Goal: Task Accomplishment & Management: Manage account settings

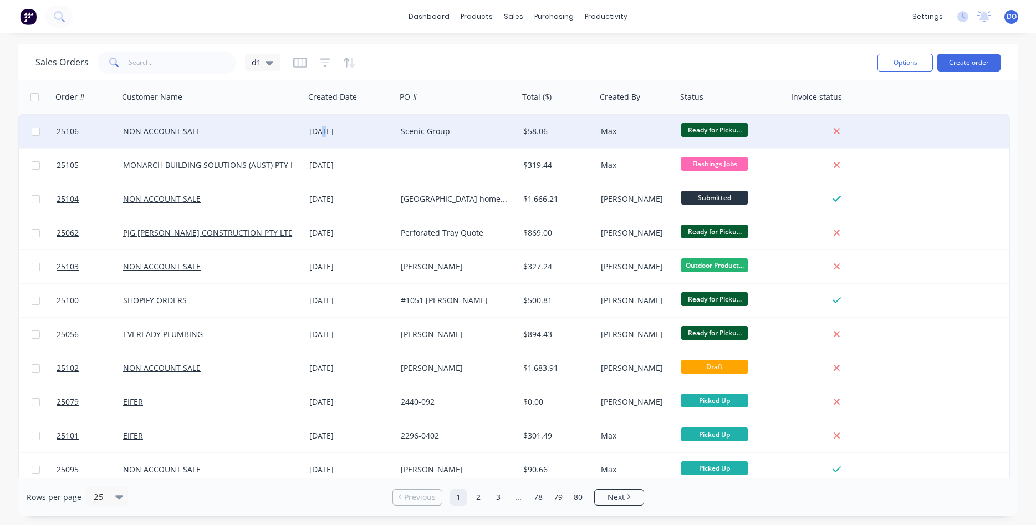
click at [325, 135] on div "[DATE]" at bounding box center [350, 131] width 83 height 11
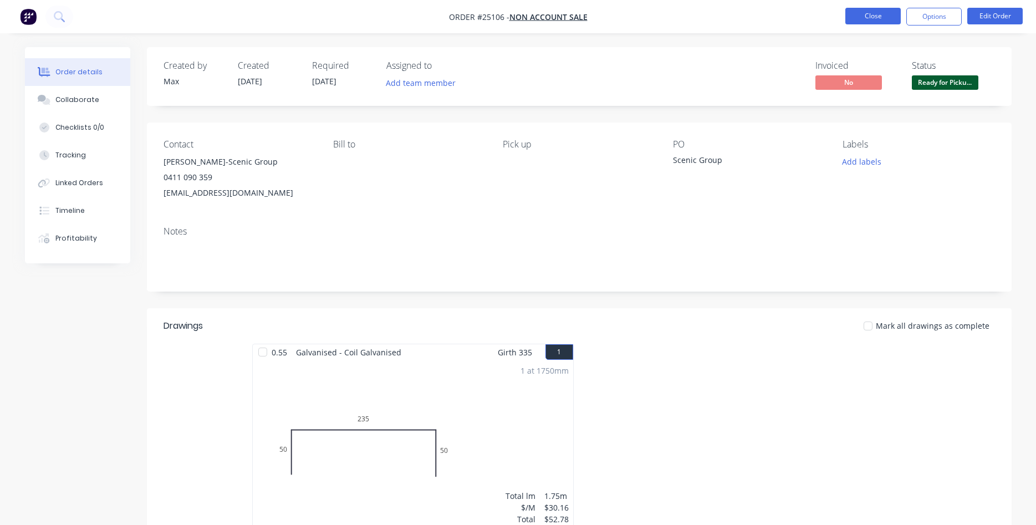
click at [867, 18] on button "Close" at bounding box center [873, 16] width 55 height 17
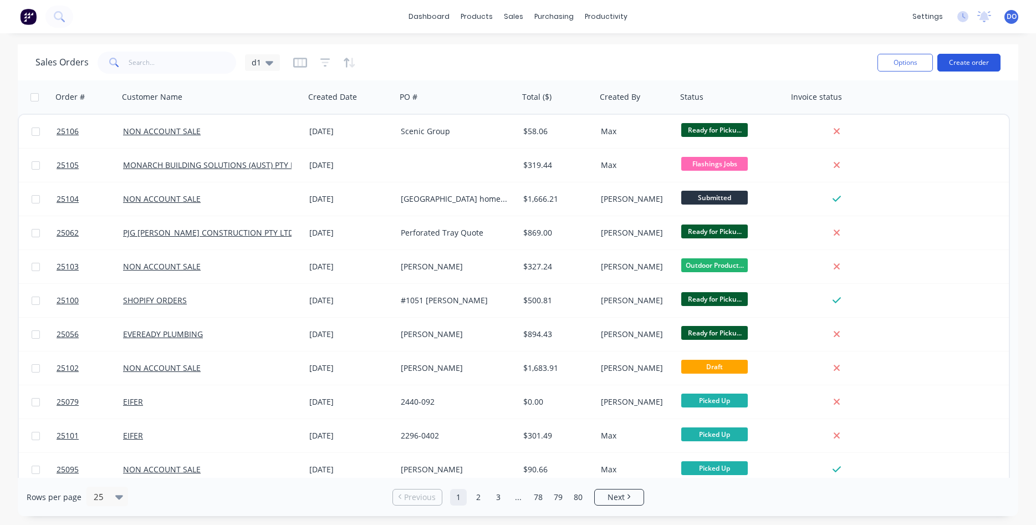
click at [962, 60] on button "Create order" at bounding box center [969, 63] width 63 height 18
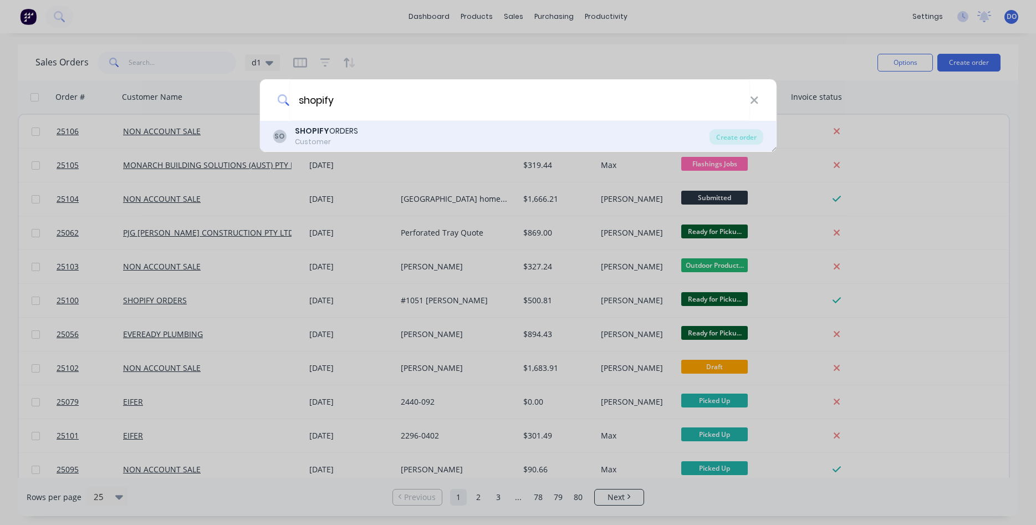
type input "shopify"
click at [415, 134] on div "SO SHOPIFY ORDERS Customer" at bounding box center [491, 136] width 437 height 22
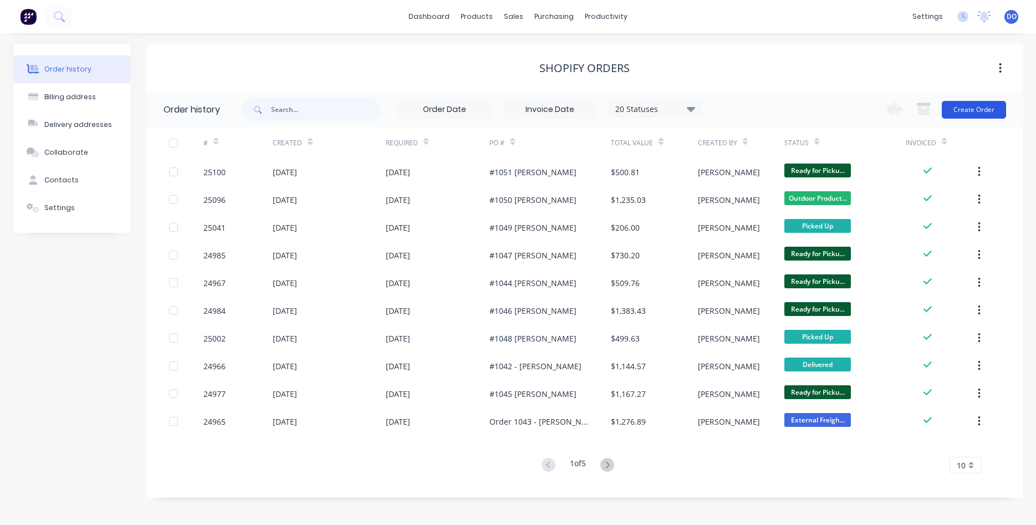
click at [967, 114] on button "Create Order" at bounding box center [974, 110] width 64 height 18
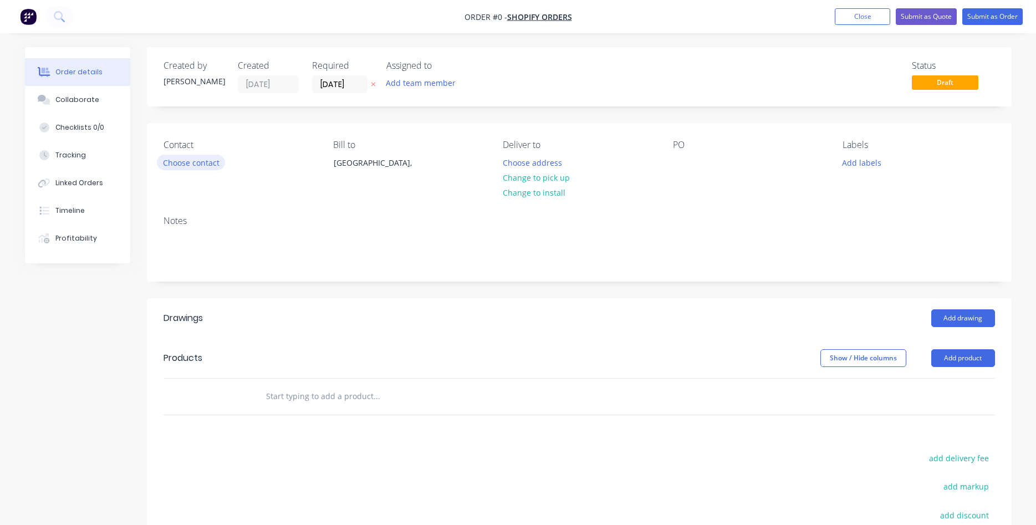
click at [188, 170] on button "Choose contact" at bounding box center [191, 162] width 68 height 15
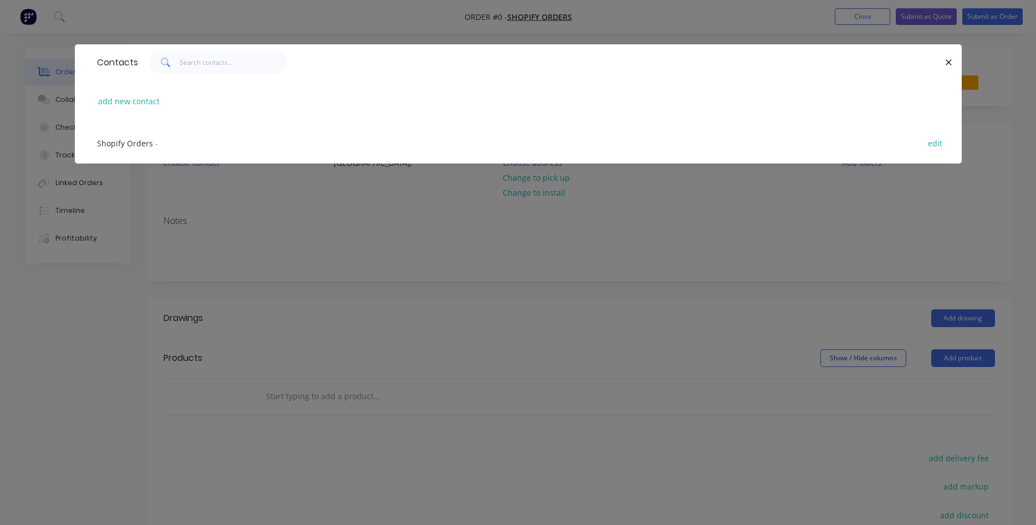
click at [128, 140] on span "Shopify Orders" at bounding box center [125, 143] width 56 height 11
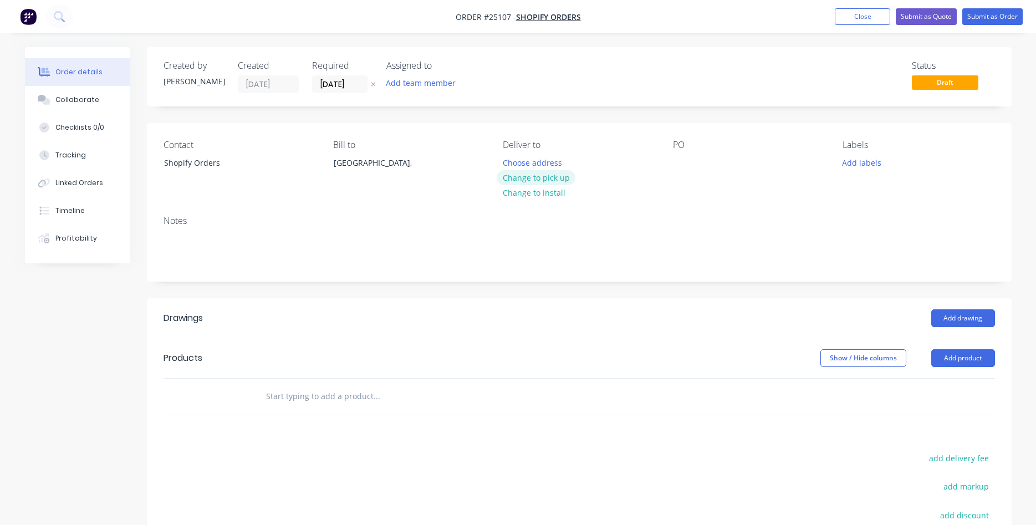
click at [543, 176] on button "Change to pick up" at bounding box center [536, 177] width 79 height 15
click at [685, 159] on div at bounding box center [682, 163] width 18 height 16
click at [961, 358] on button "Add product" at bounding box center [964, 358] width 64 height 18
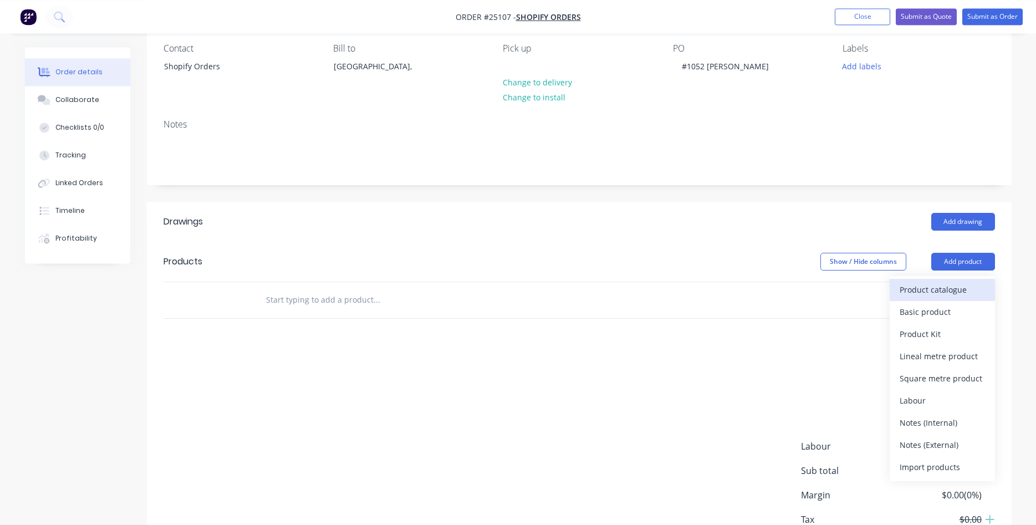
scroll to position [113, 0]
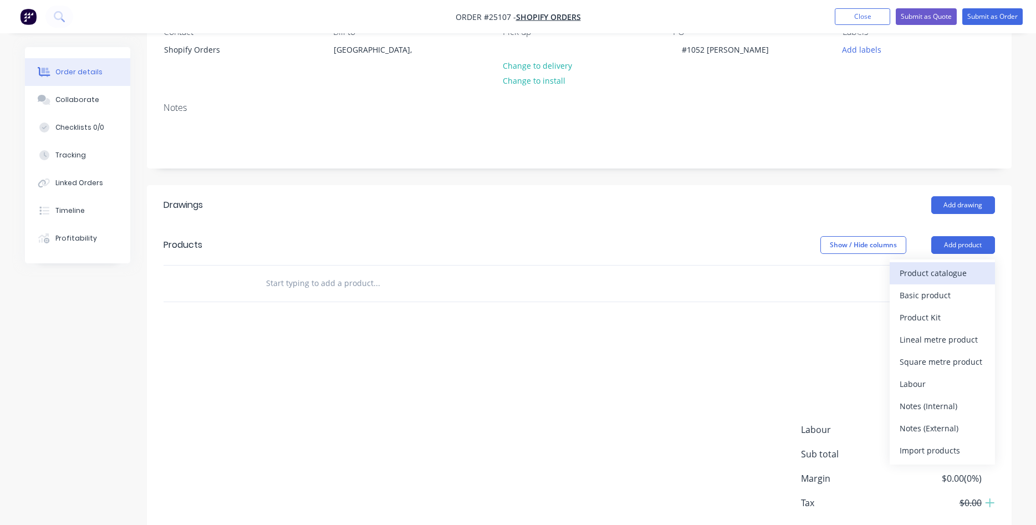
click at [955, 273] on div "Product catalogue" at bounding box center [942, 273] width 85 height 16
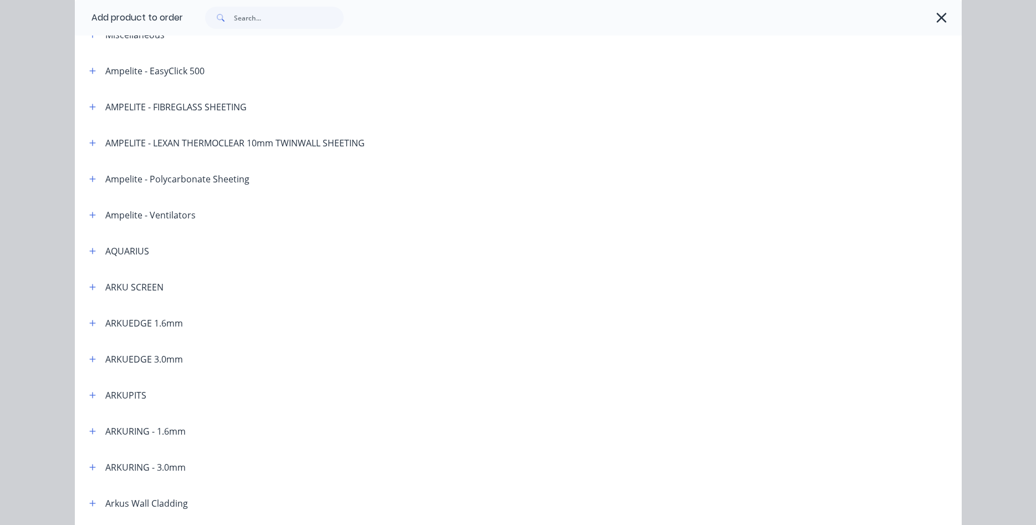
scroll to position [126, 0]
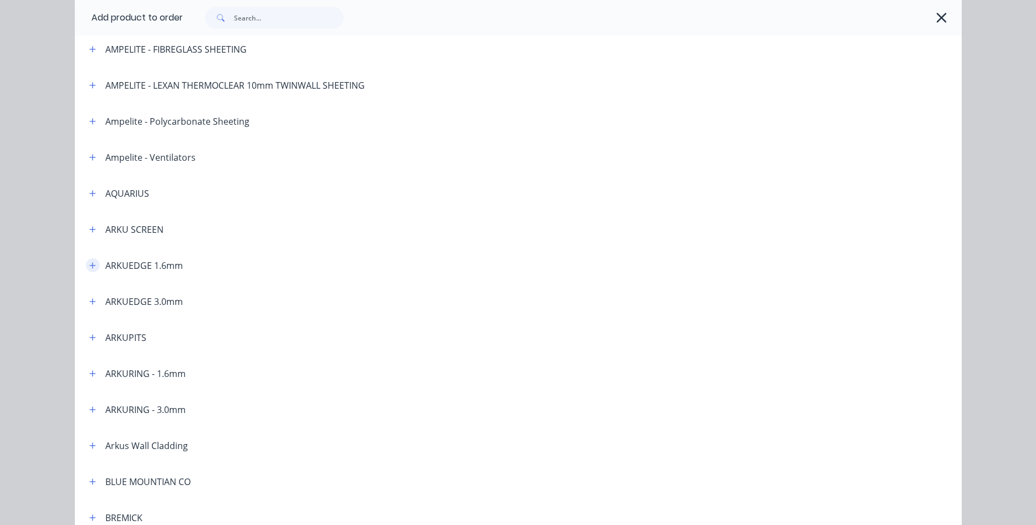
click at [93, 265] on icon "button" at bounding box center [92, 266] width 7 height 8
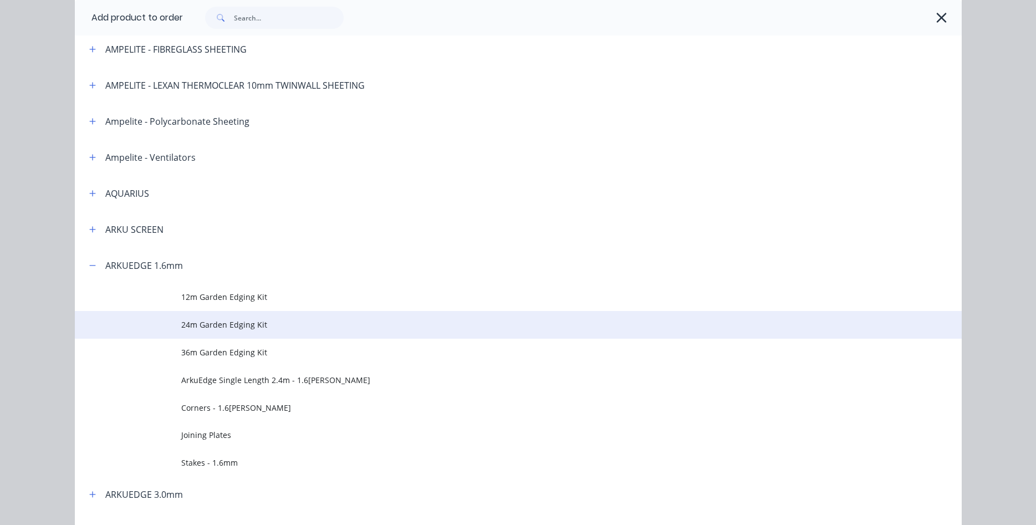
click at [205, 327] on span "24m Garden Edging Kit" at bounding box center [493, 325] width 624 height 12
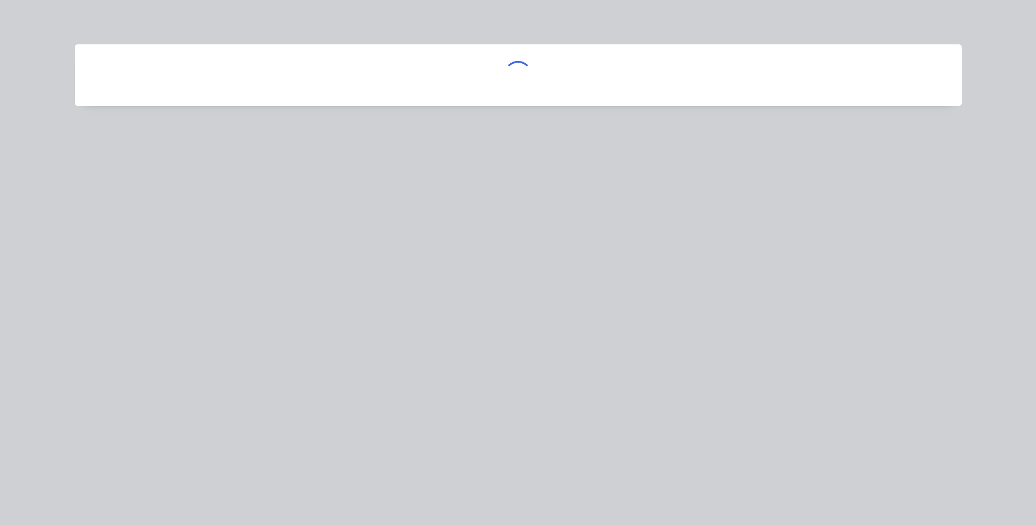
scroll to position [0, 0]
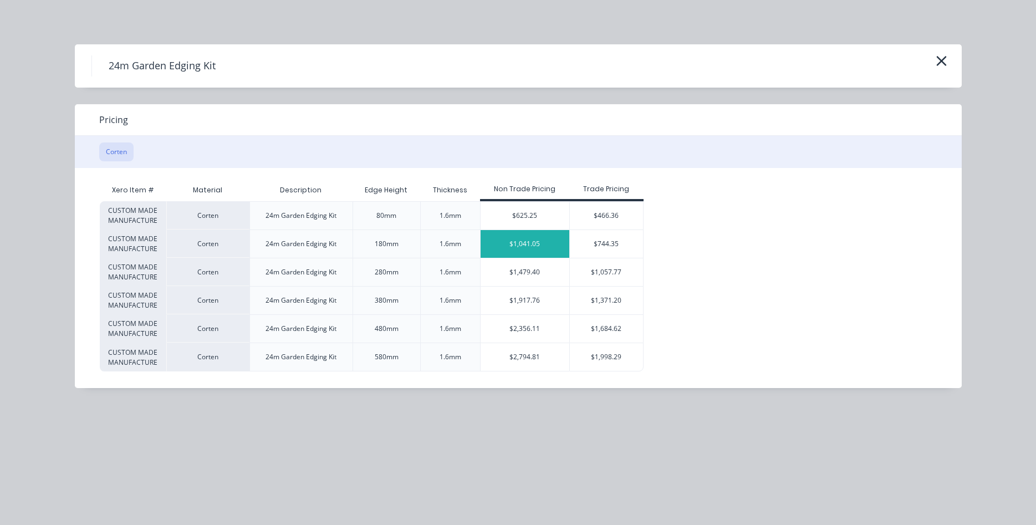
click at [537, 239] on div "$1,041.05" at bounding box center [525, 244] width 89 height 28
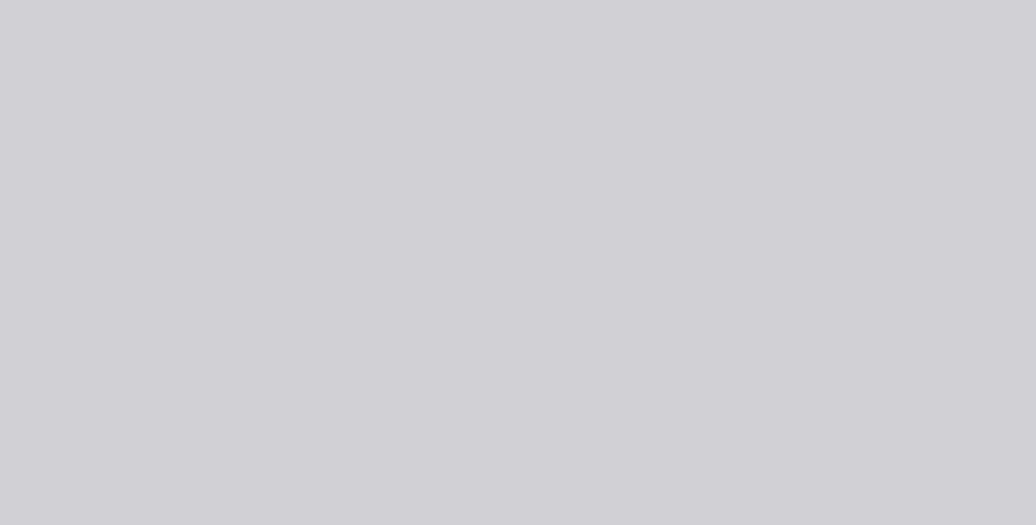
type input "$1,041.05"
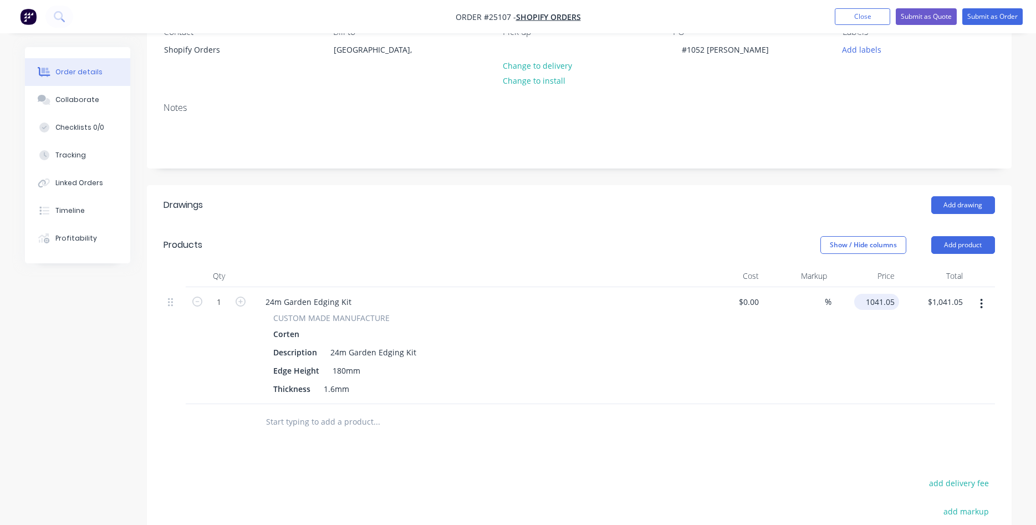
click at [888, 307] on input "1041.05" at bounding box center [879, 302] width 40 height 16
type input "7"
type input "$637.68"
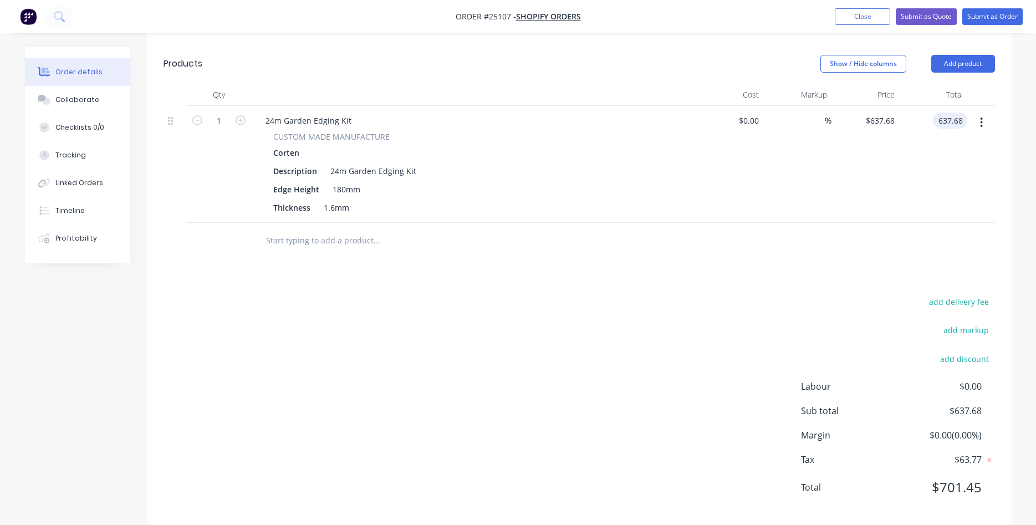
scroll to position [311, 0]
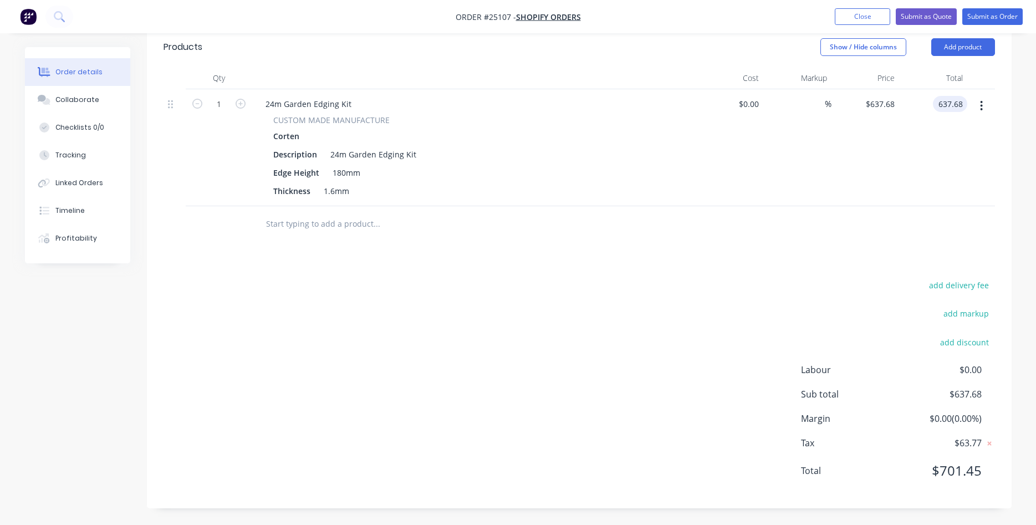
type input "$637.68"
click at [982, 108] on icon "button" at bounding box center [981, 106] width 3 height 12
click at [706, 277] on div "Drawings Add drawing Products Show / Hide columns Add product Qty Cost Markup P…" at bounding box center [579, 247] width 865 height 521
click at [965, 45] on button "Add product" at bounding box center [964, 47] width 64 height 18
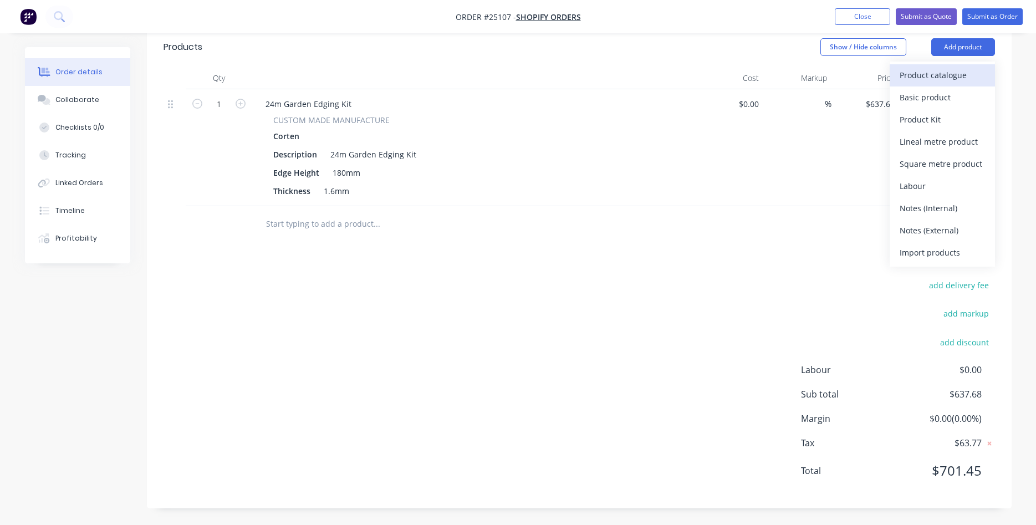
click at [923, 77] on div "Product catalogue" at bounding box center [942, 75] width 85 height 16
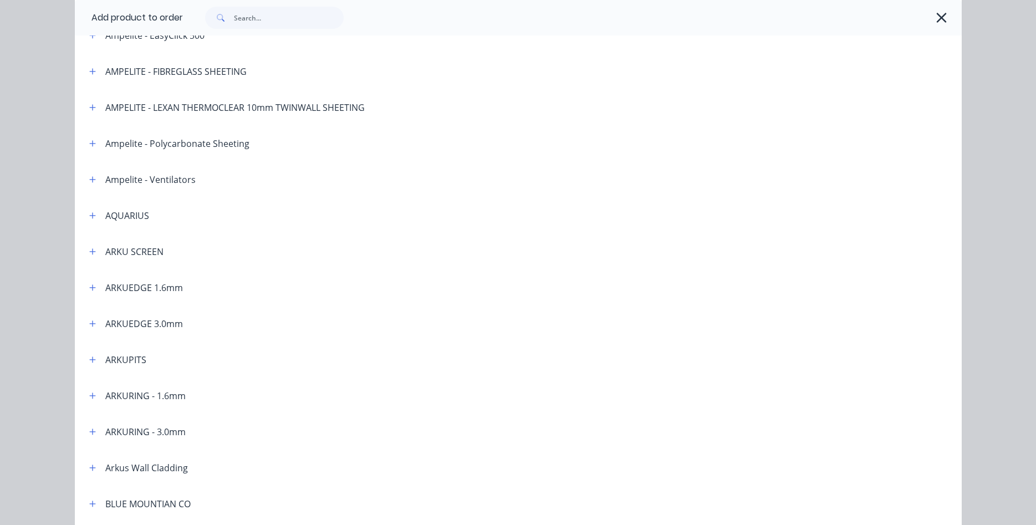
scroll to position [126, 0]
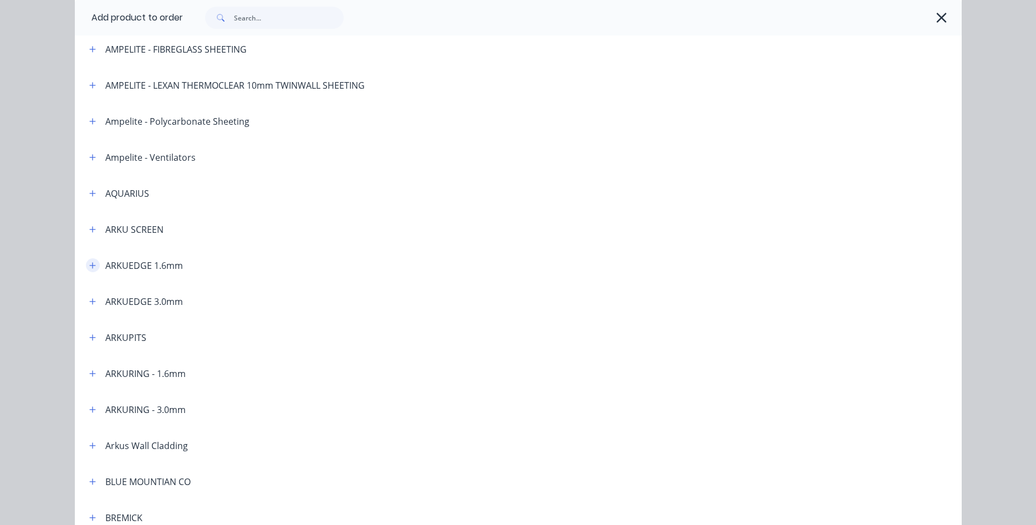
click at [95, 270] on button "button" at bounding box center [93, 265] width 14 height 14
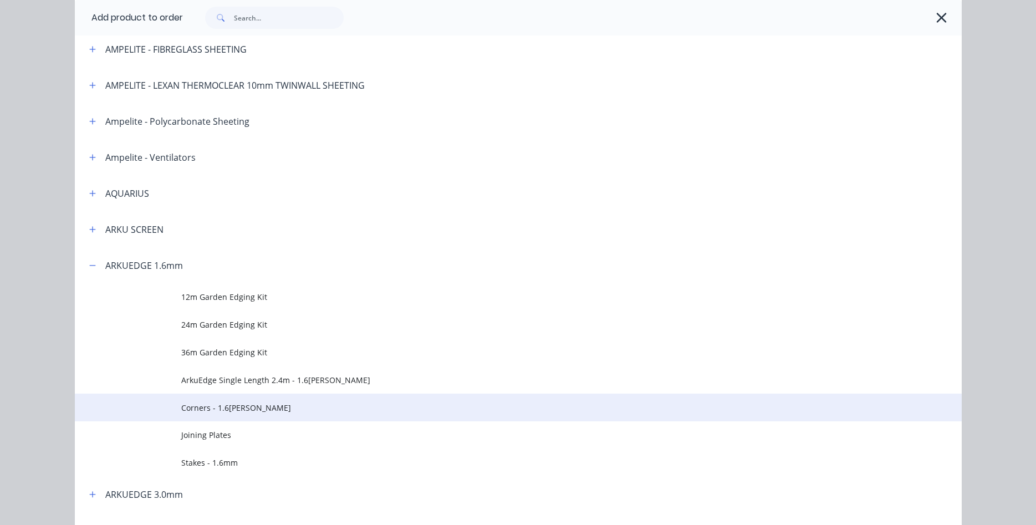
click at [230, 408] on span "Corners - 1.6[PERSON_NAME]" at bounding box center [493, 408] width 624 height 12
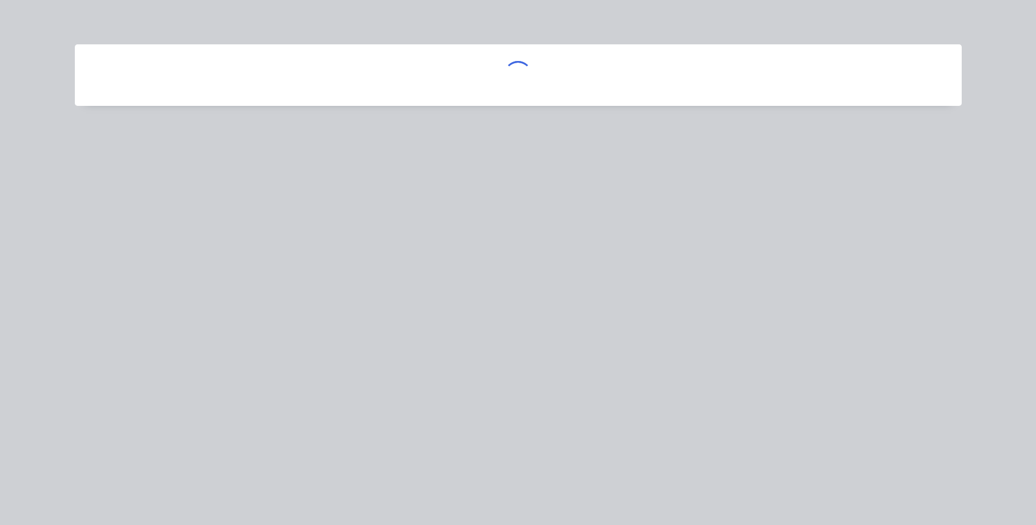
scroll to position [0, 0]
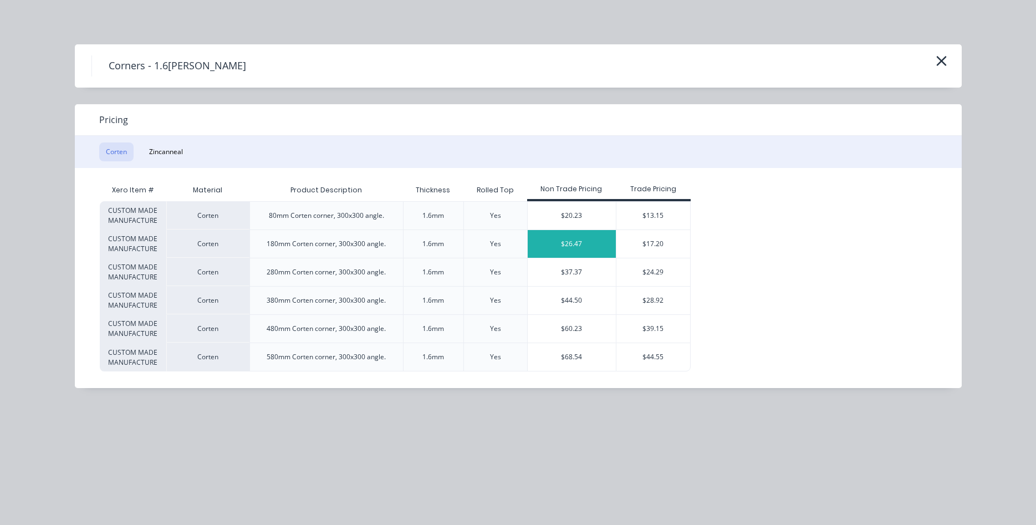
click at [584, 243] on div "$26.47" at bounding box center [572, 244] width 89 height 28
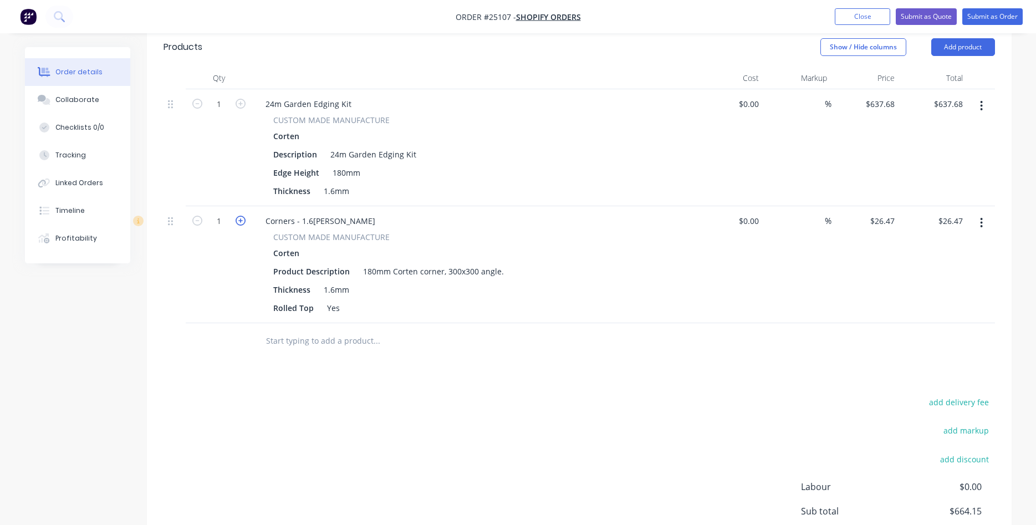
click at [237, 220] on icon "button" at bounding box center [241, 221] width 10 height 10
type input "2"
type input "$52.94"
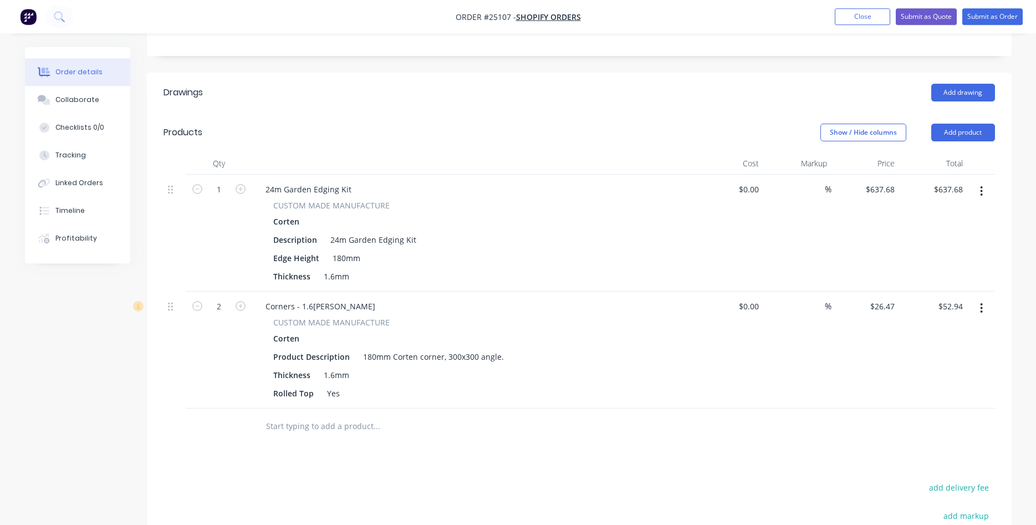
scroll to position [202, 0]
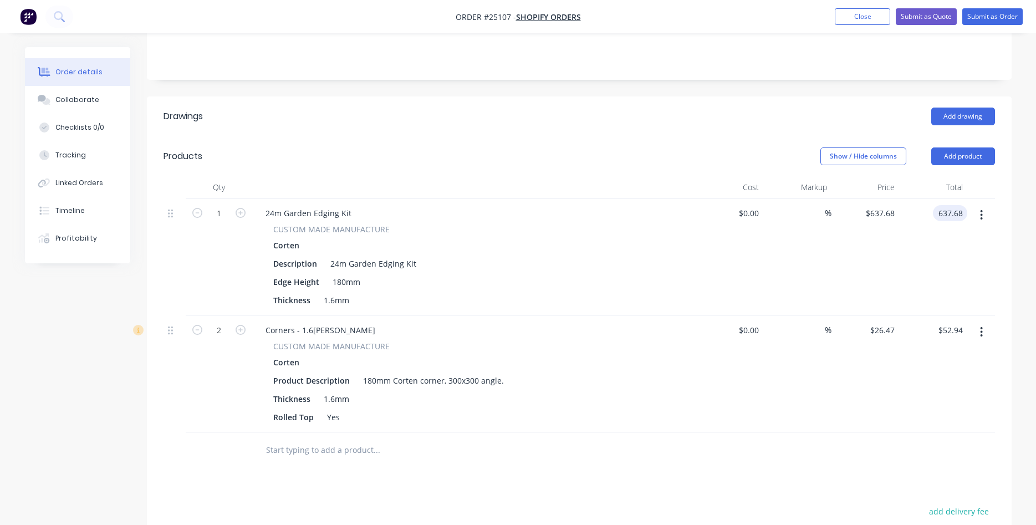
click at [963, 212] on input "637.68" at bounding box center [953, 213] width 30 height 16
type input "$637.67"
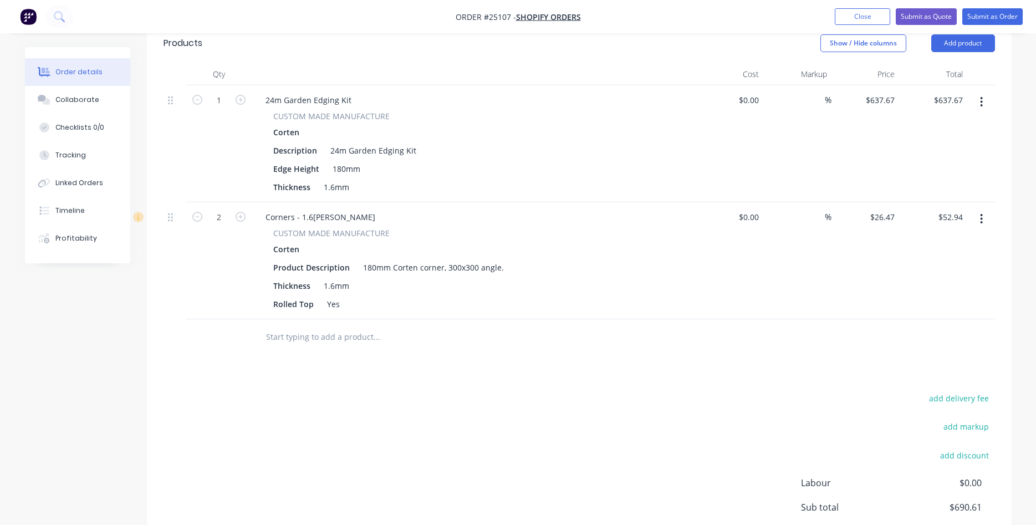
scroll to position [428, 0]
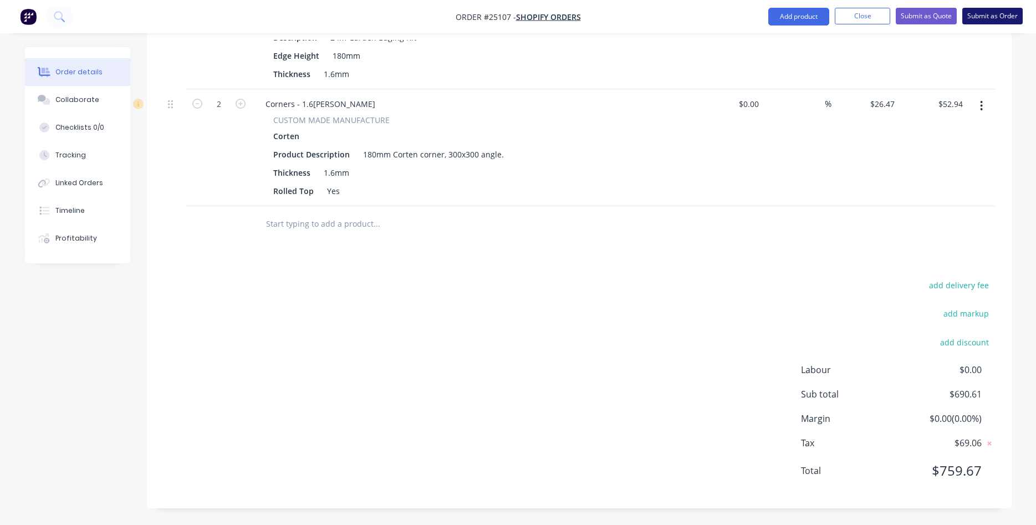
click at [997, 19] on button "Submit as Order" at bounding box center [993, 16] width 60 height 17
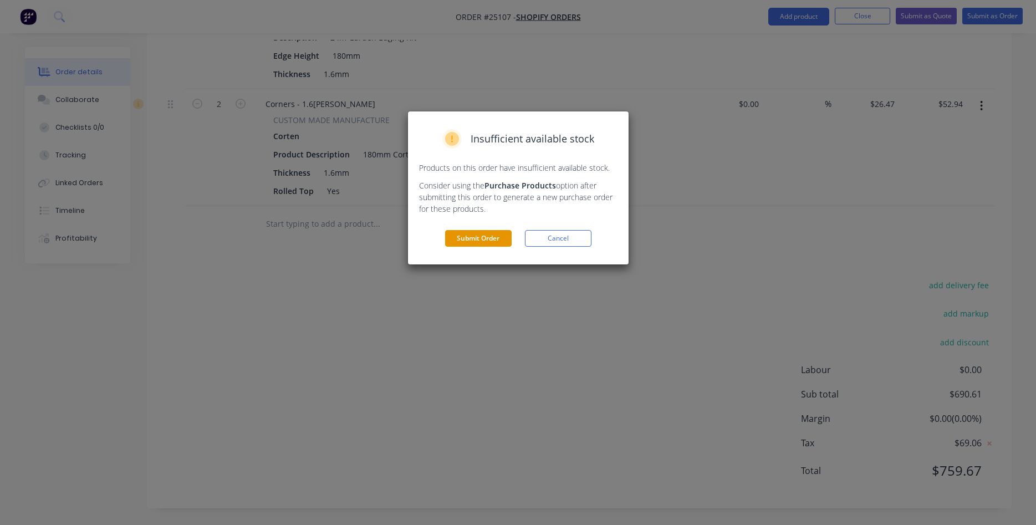
click at [491, 240] on button "Submit Order" at bounding box center [478, 238] width 67 height 17
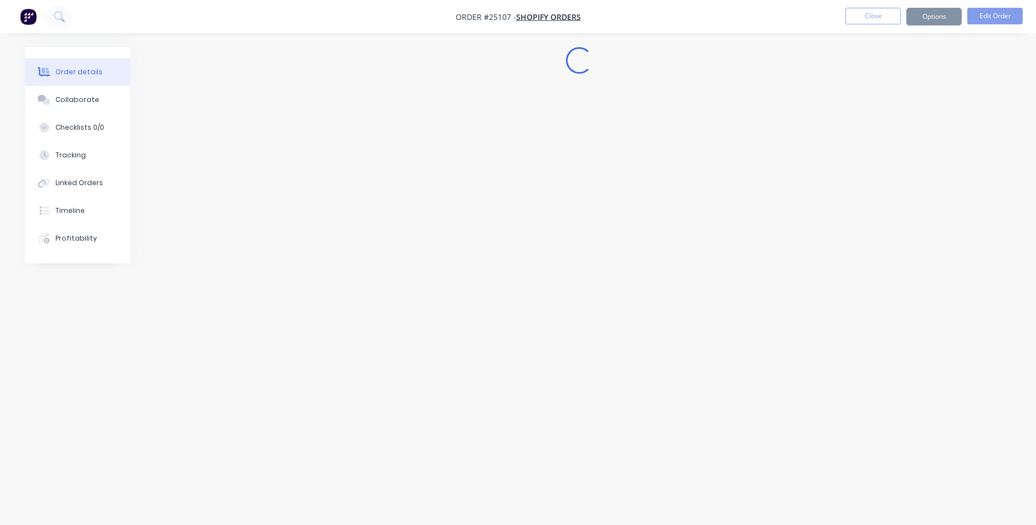
scroll to position [0, 0]
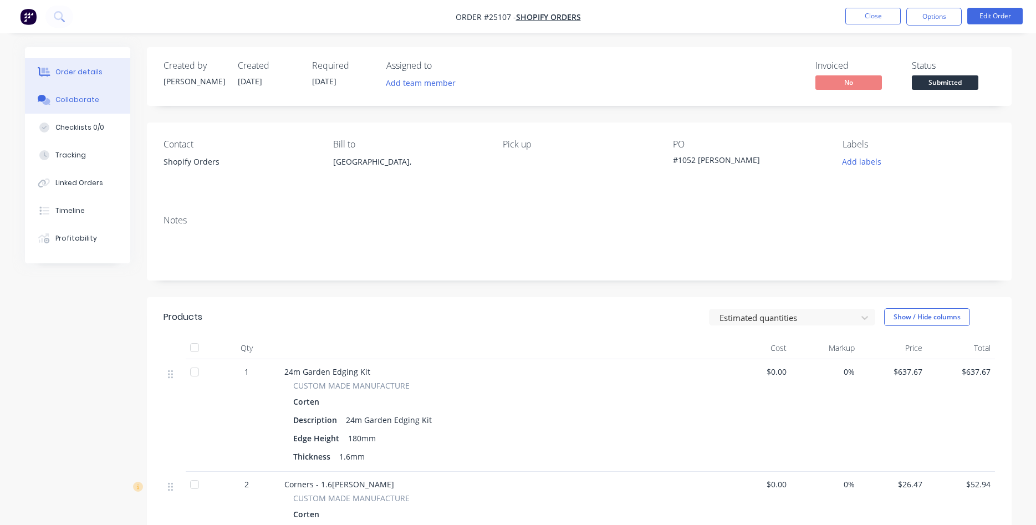
click at [59, 98] on div "Collaborate" at bounding box center [77, 100] width 44 height 10
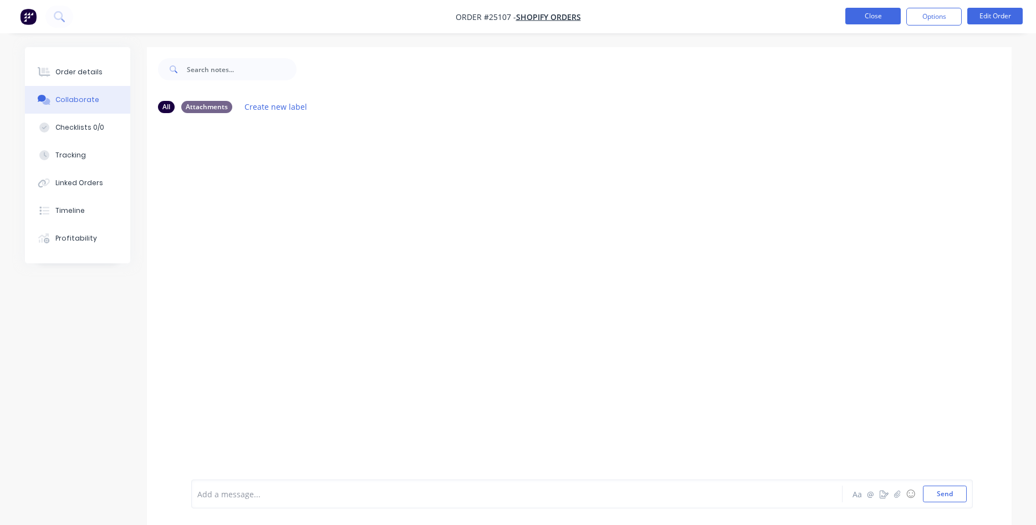
click at [866, 8] on button "Close" at bounding box center [873, 16] width 55 height 17
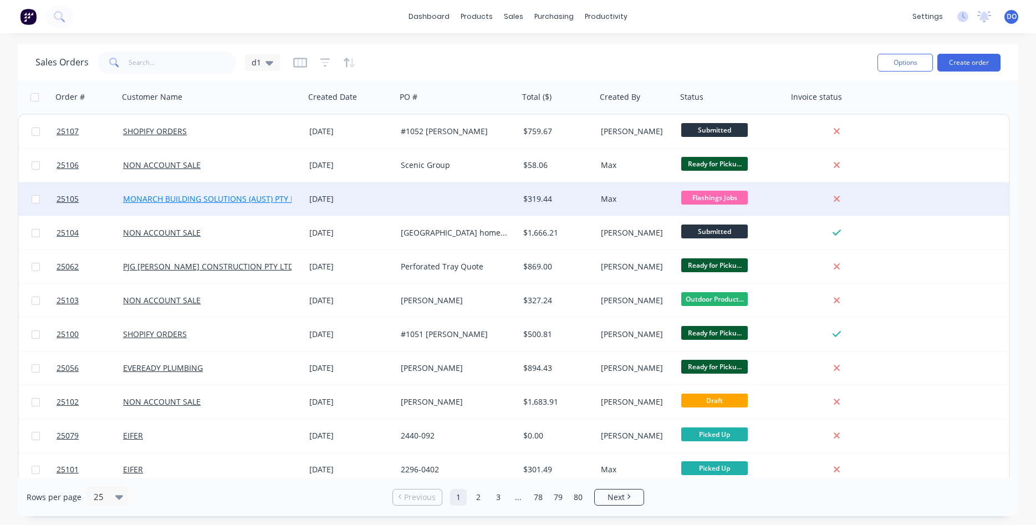
click at [275, 201] on link "MONARCH BUILDING SOLUTIONS (AUST) PTY LTD" at bounding box center [213, 199] width 181 height 11
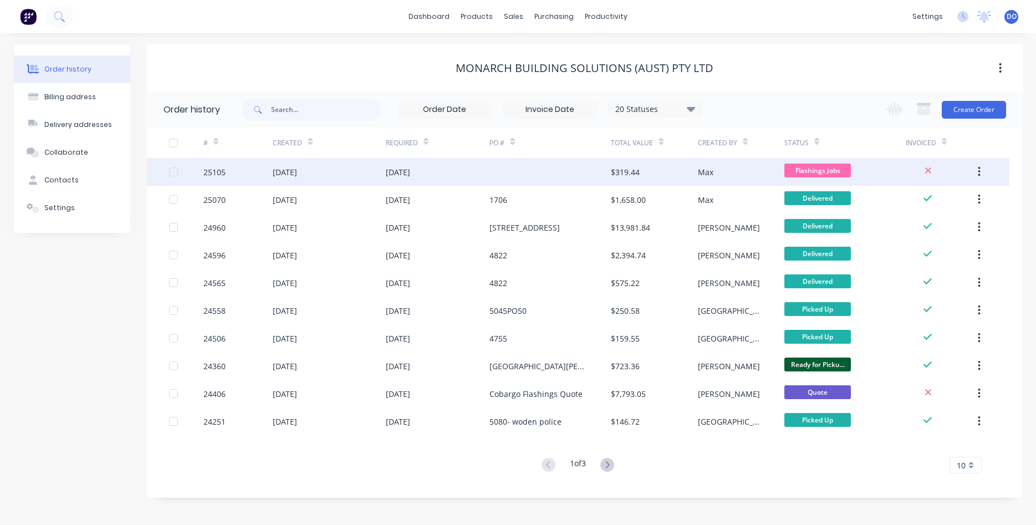
click at [730, 175] on div "Max" at bounding box center [741, 172] width 87 height 28
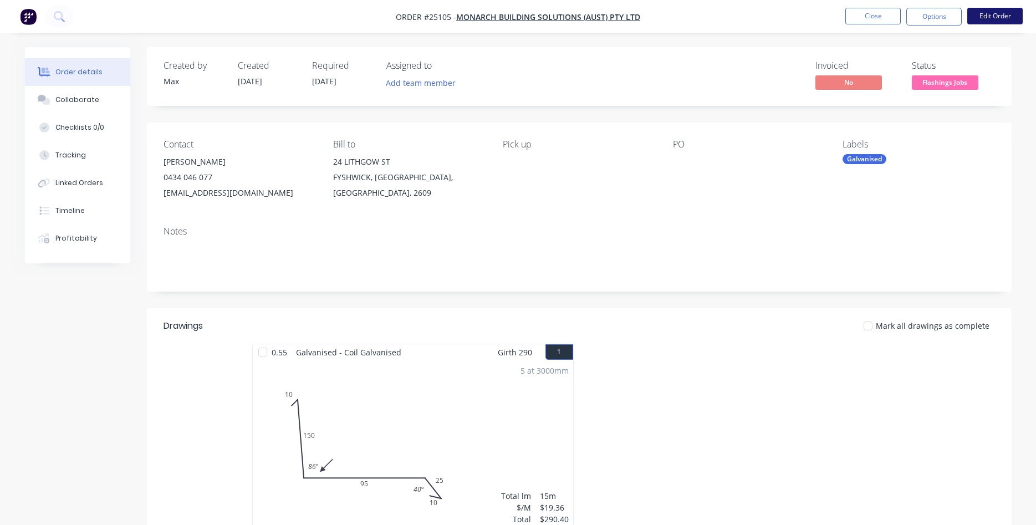
click at [988, 20] on button "Edit Order" at bounding box center [995, 16] width 55 height 17
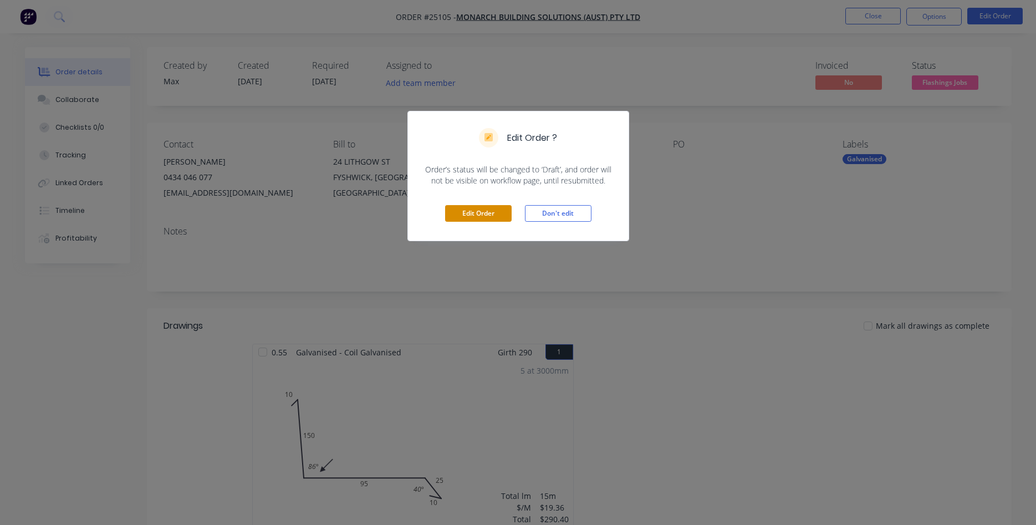
click at [458, 217] on button "Edit Order" at bounding box center [478, 213] width 67 height 17
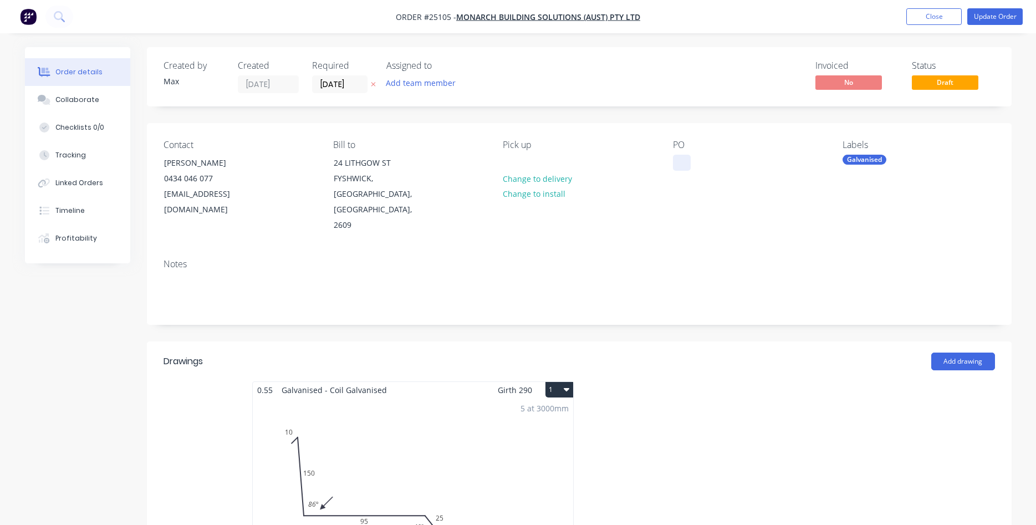
click at [685, 160] on div at bounding box center [682, 163] width 18 height 16
click at [994, 14] on button "Update Order" at bounding box center [995, 16] width 55 height 17
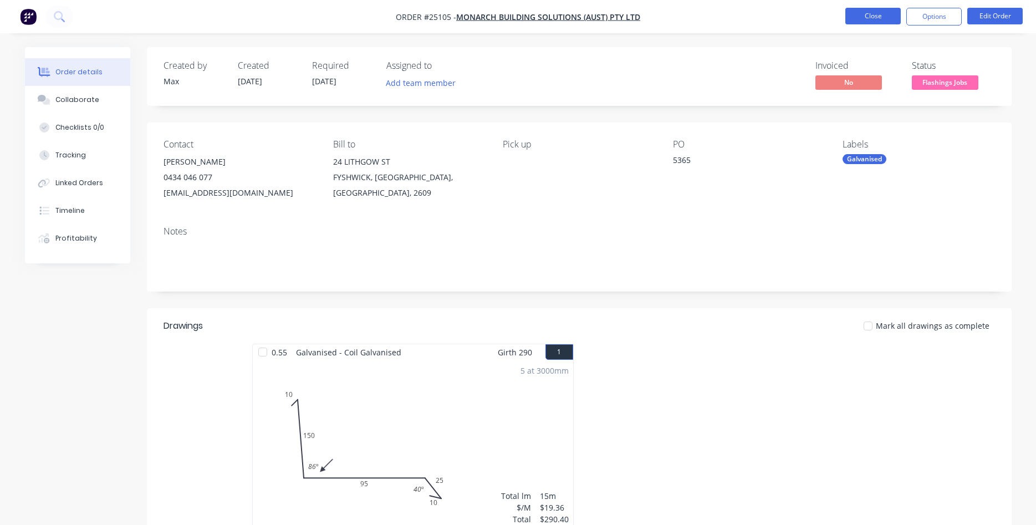
click at [881, 12] on button "Close" at bounding box center [873, 16] width 55 height 17
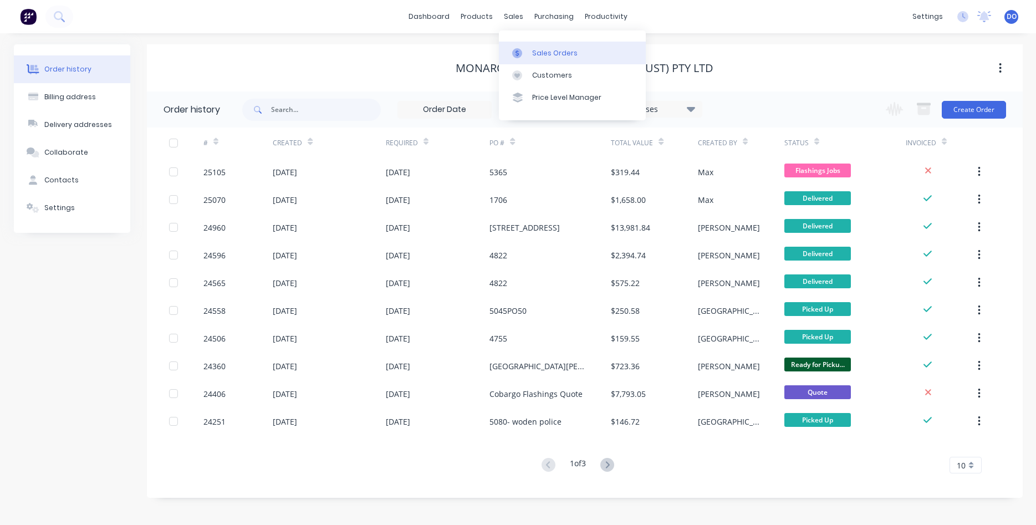
click at [537, 48] on link "Sales Orders" at bounding box center [572, 53] width 147 height 22
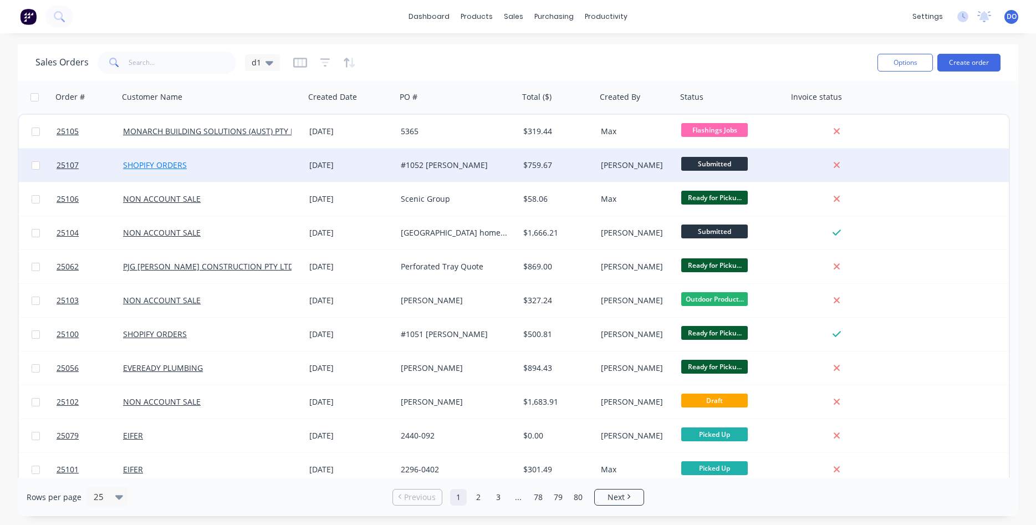
click at [171, 164] on link "SHOPIFY ORDERS" at bounding box center [155, 165] width 64 height 11
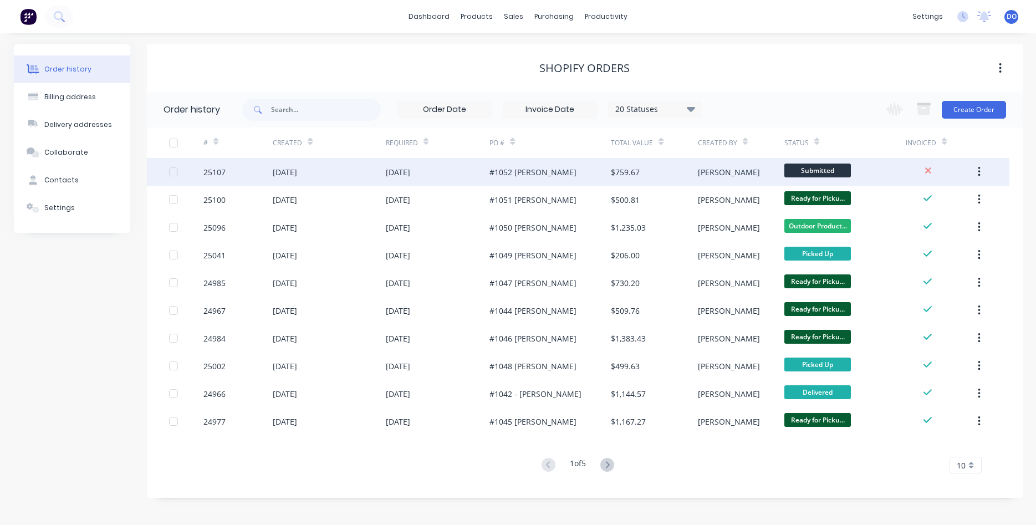
click at [217, 171] on div "25107" at bounding box center [215, 172] width 22 height 12
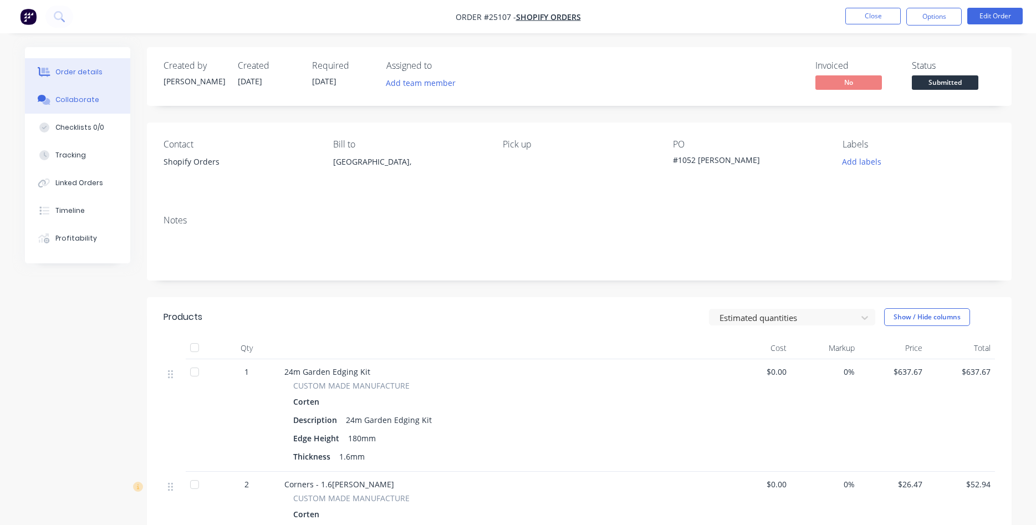
click at [83, 104] on div "Collaborate" at bounding box center [77, 100] width 44 height 10
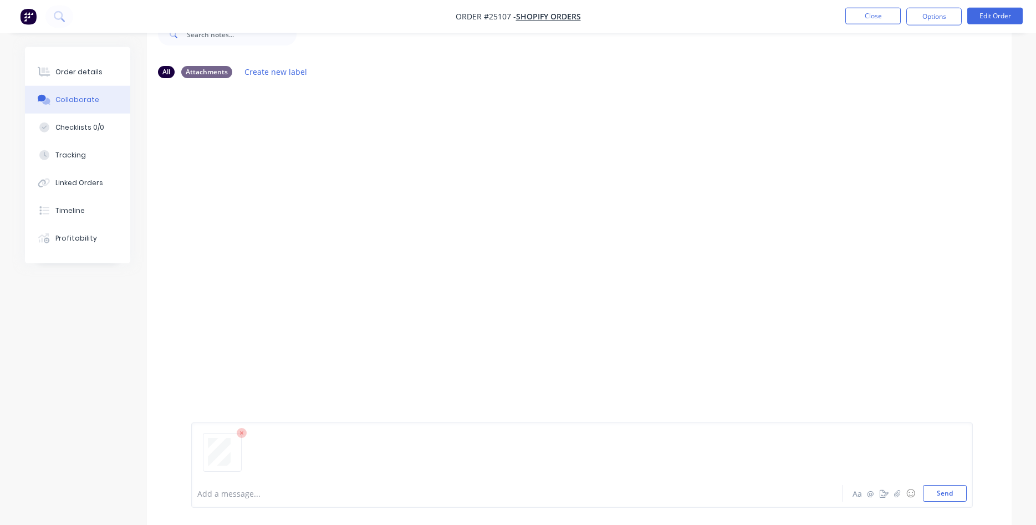
scroll to position [73, 0]
click at [942, 497] on button "Send" at bounding box center [945, 494] width 44 height 17
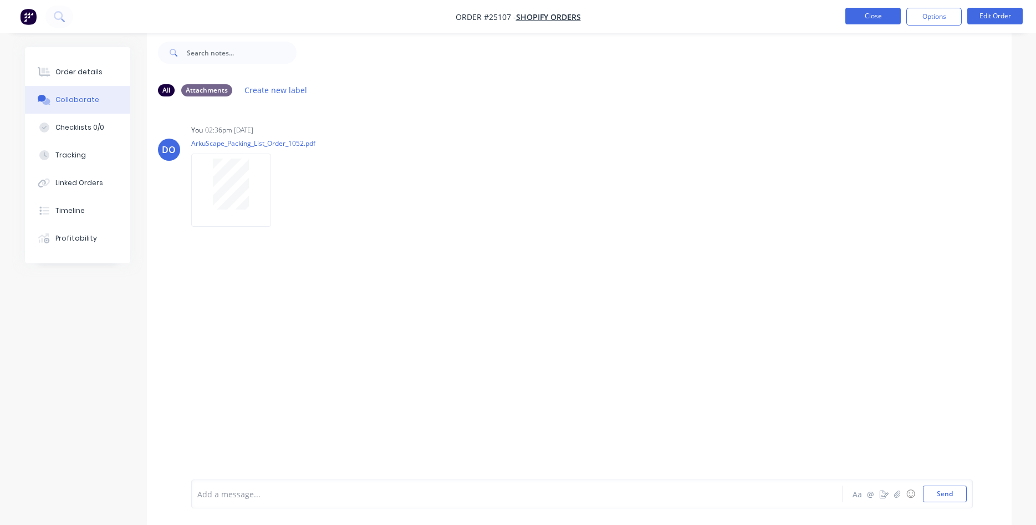
click at [878, 15] on button "Close" at bounding box center [873, 16] width 55 height 17
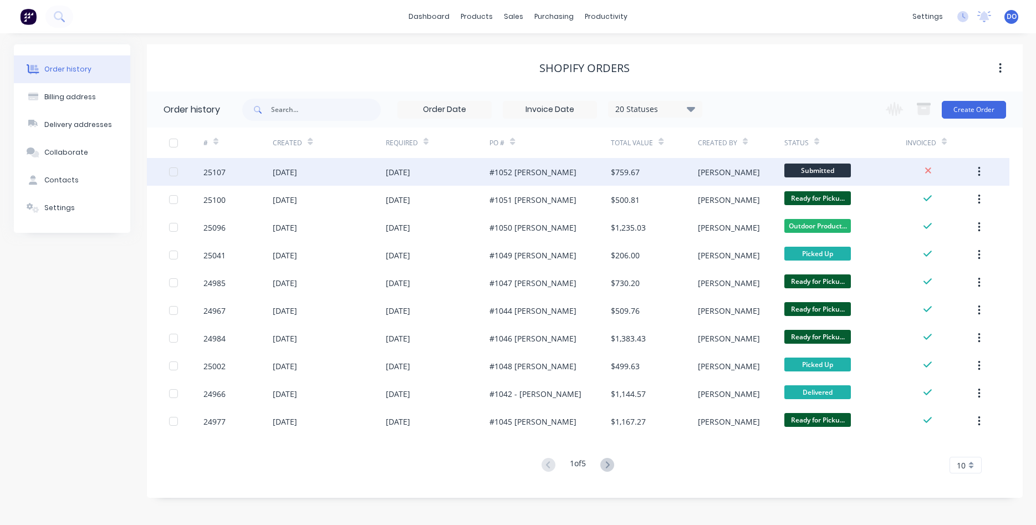
click at [892, 172] on div "Submitted" at bounding box center [845, 172] width 121 height 28
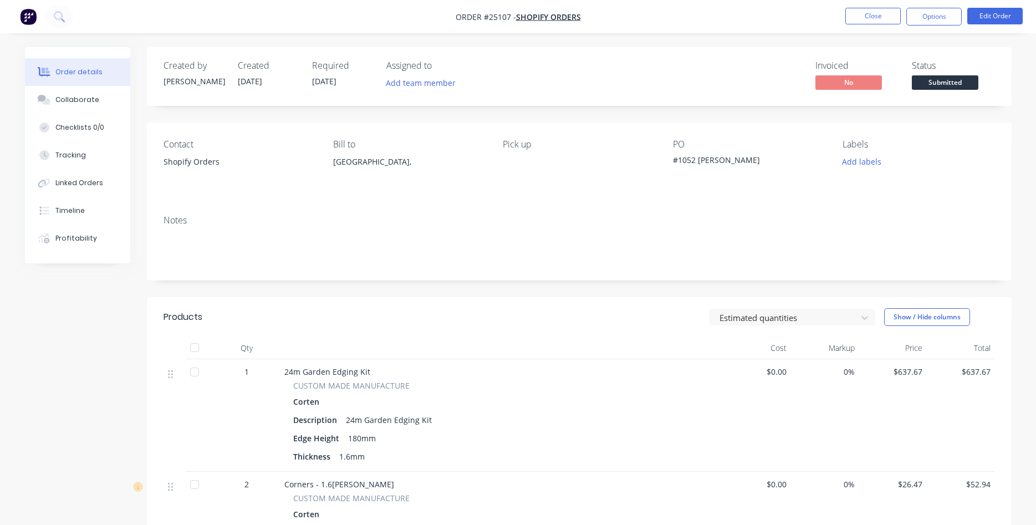
click at [956, 77] on span "Submitted" at bounding box center [945, 82] width 67 height 14
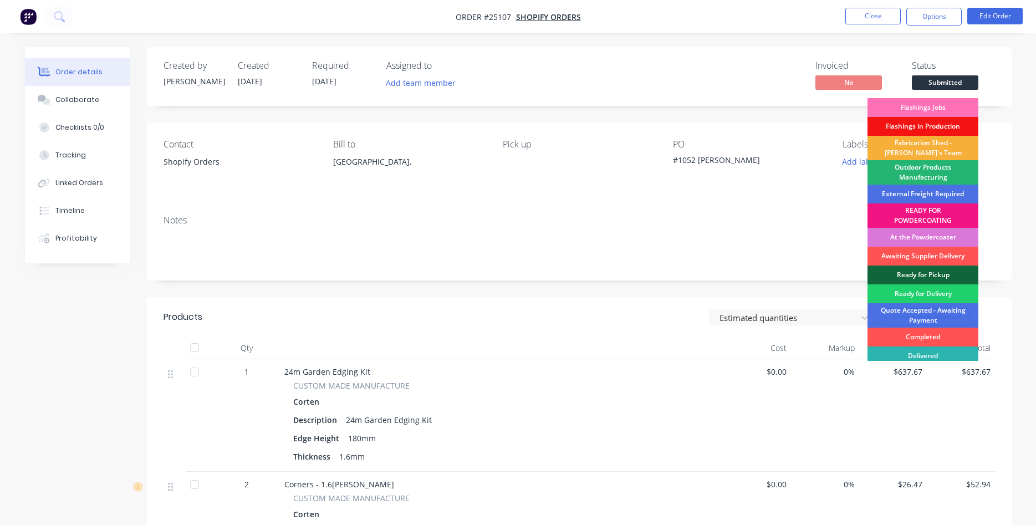
click at [936, 169] on div "Outdoor Products Manufacturing" at bounding box center [923, 172] width 111 height 24
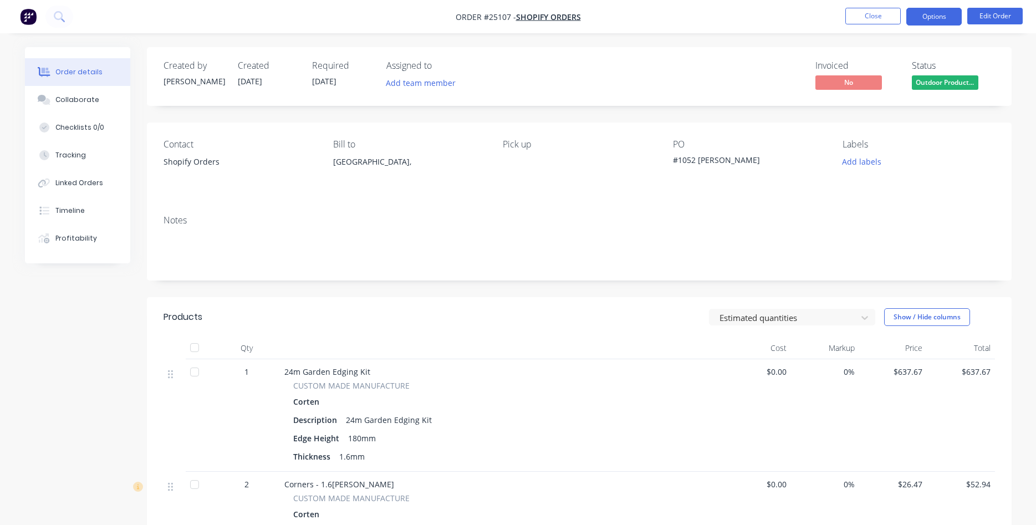
click at [929, 13] on button "Options" at bounding box center [934, 17] width 55 height 18
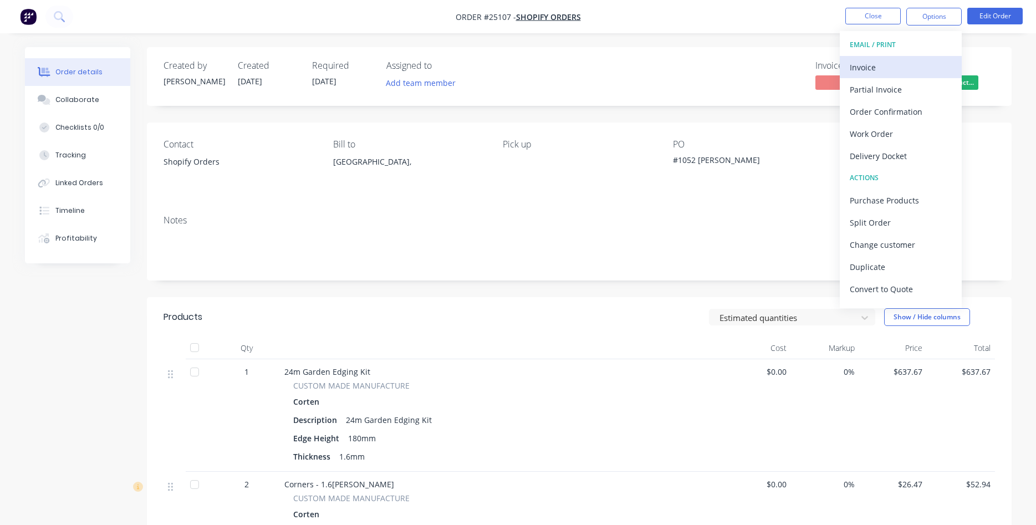
click at [872, 67] on div "Invoice" at bounding box center [901, 67] width 102 height 16
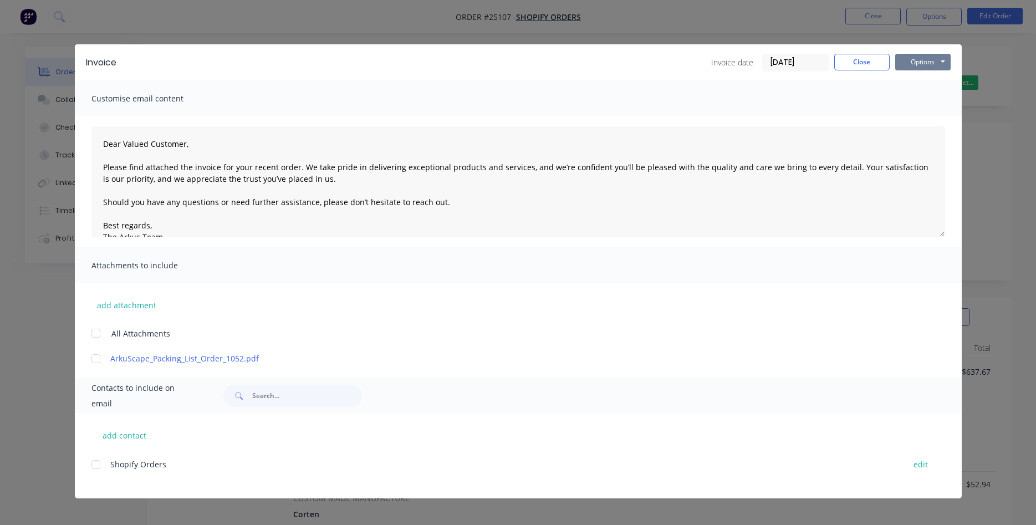
click at [917, 60] on button "Options" at bounding box center [923, 62] width 55 height 17
click at [915, 98] on button "Print" at bounding box center [931, 100] width 71 height 18
click at [850, 58] on button "Close" at bounding box center [862, 62] width 55 height 17
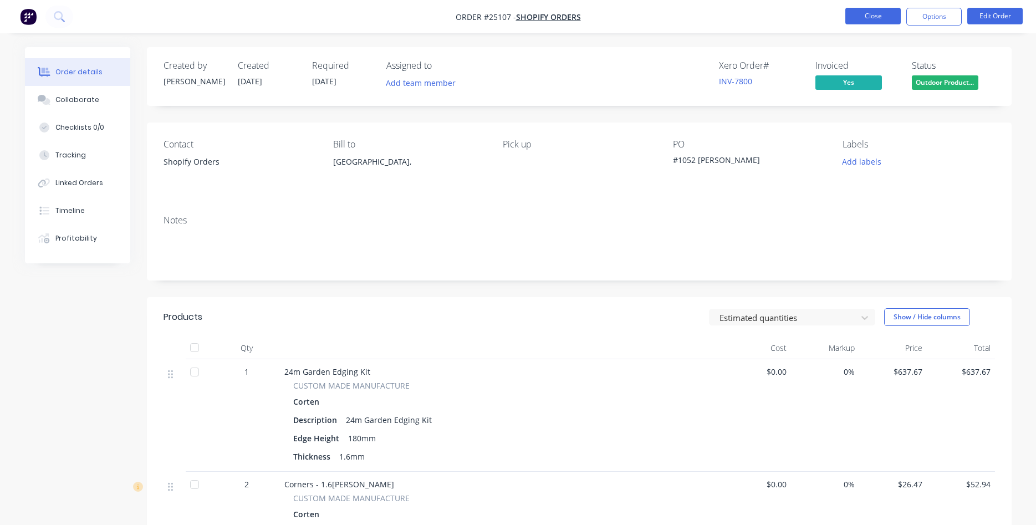
click at [871, 17] on button "Close" at bounding box center [873, 16] width 55 height 17
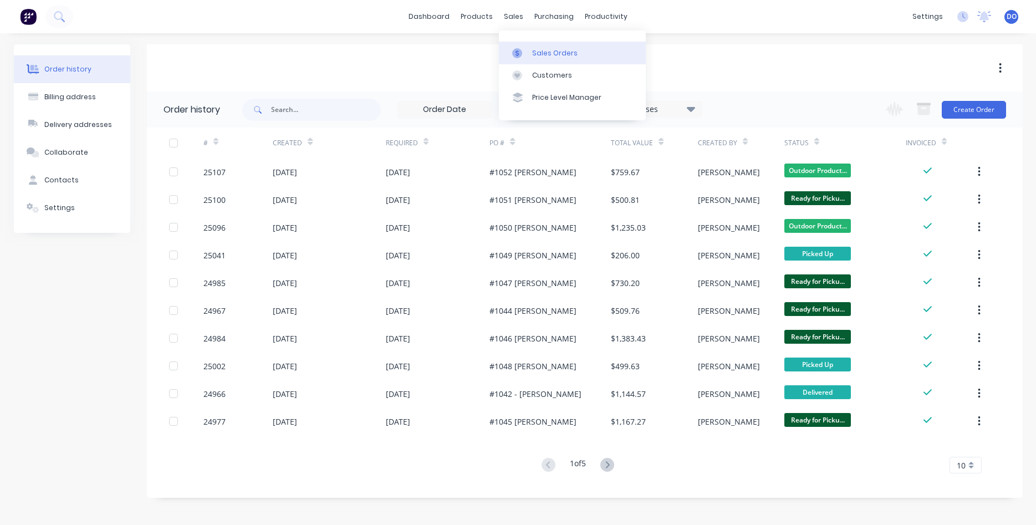
click at [538, 53] on div "Sales Orders" at bounding box center [554, 53] width 45 height 10
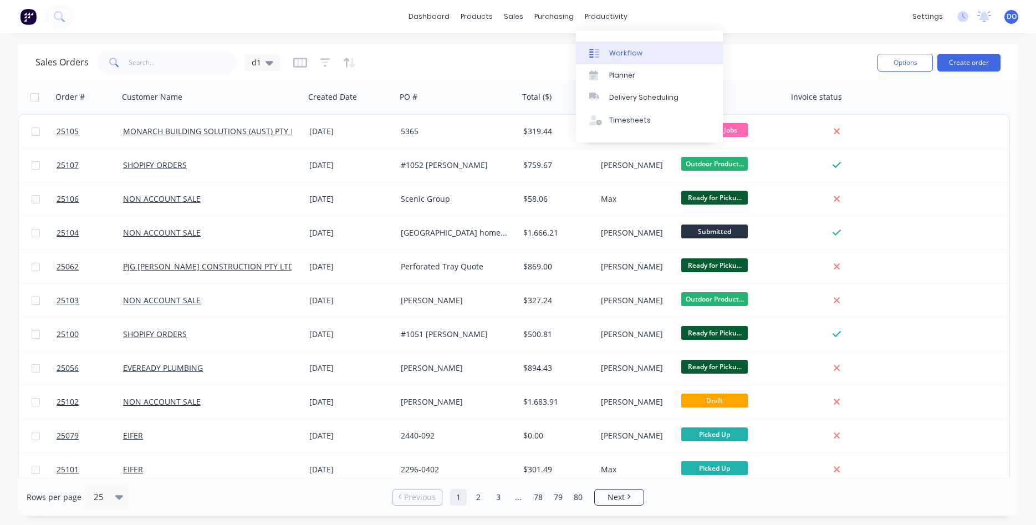
click at [621, 54] on div "Workflow" at bounding box center [625, 53] width 33 height 10
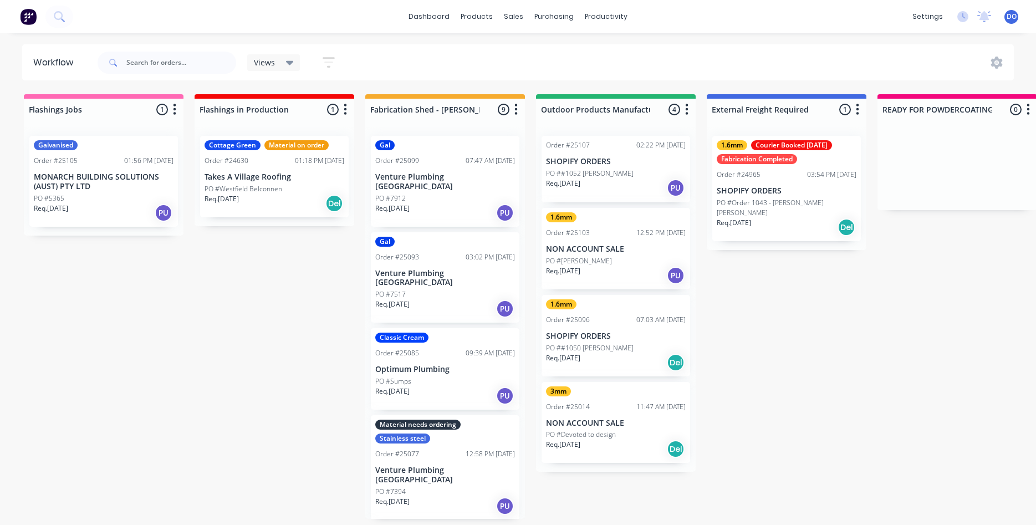
scroll to position [426, 0]
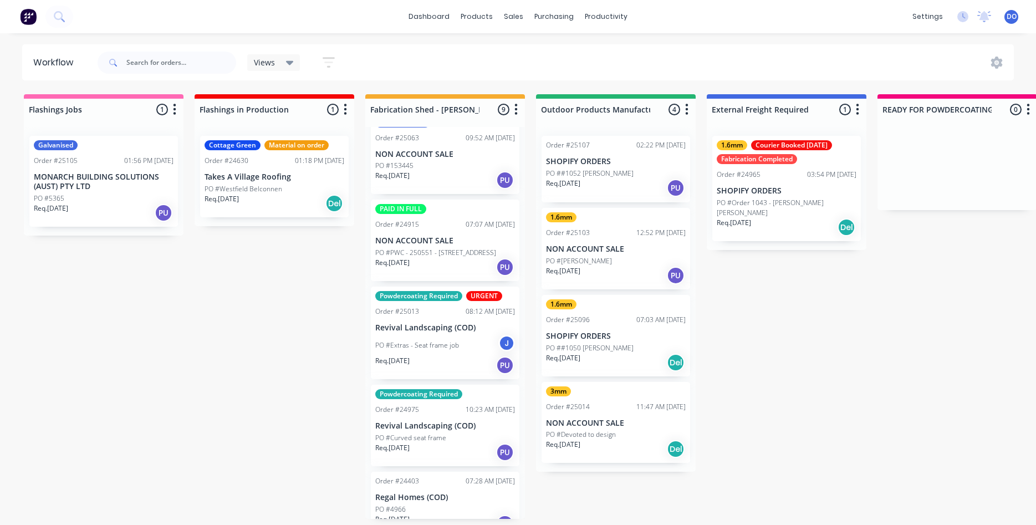
click at [613, 179] on div "Req. [DATE] PU" at bounding box center [616, 188] width 140 height 19
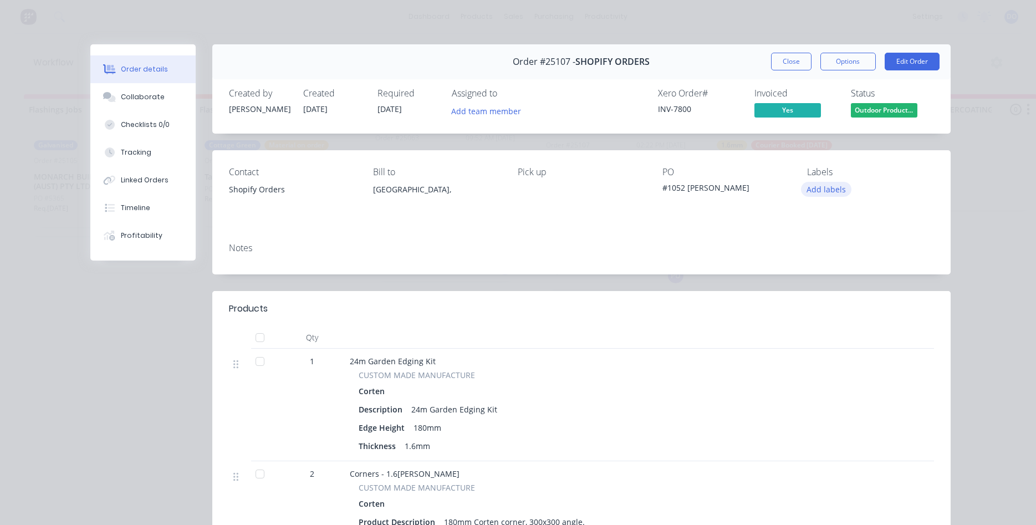
click at [814, 189] on button "Add labels" at bounding box center [826, 189] width 51 height 15
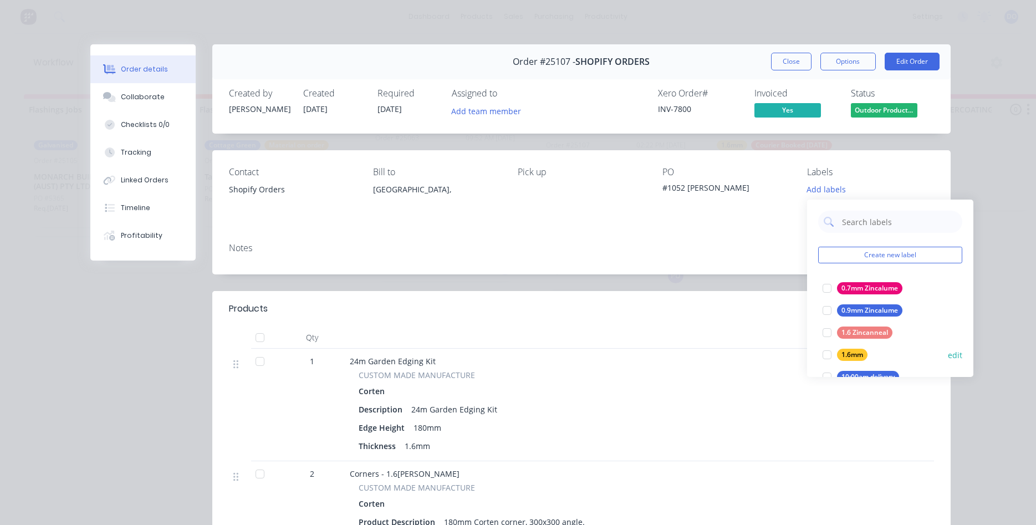
click at [825, 356] on div at bounding box center [827, 355] width 22 height 22
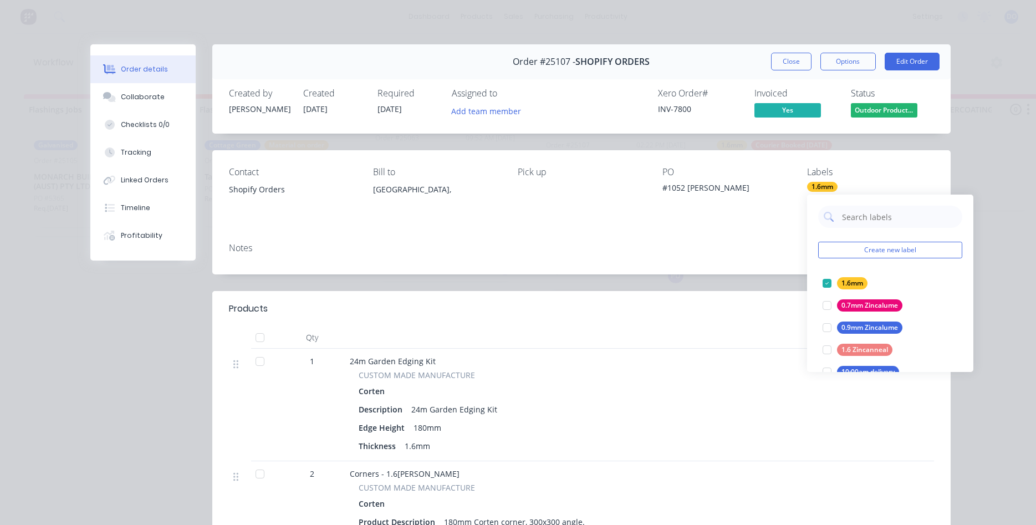
click at [753, 226] on div "Contact Shopify Orders Bill to [GEOGRAPHIC_DATA], Pick up PO #1052 [PERSON_NAME…" at bounding box center [581, 192] width 739 height 84
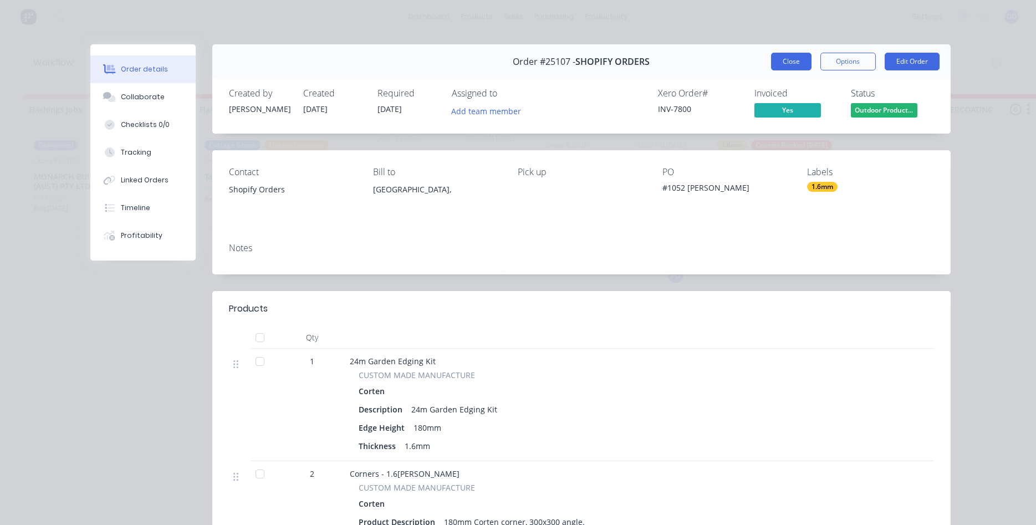
click at [798, 62] on button "Close" at bounding box center [791, 62] width 40 height 18
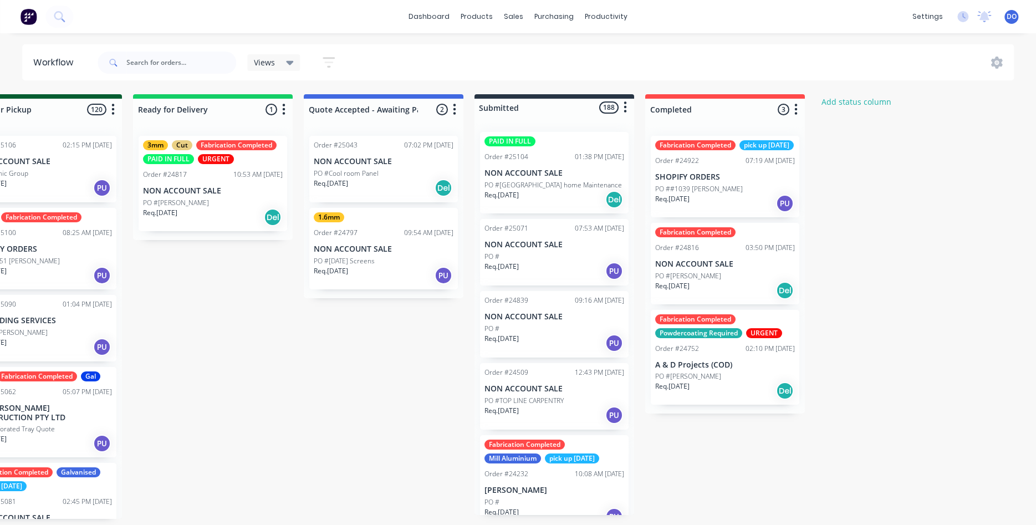
scroll to position [0, 1429]
click at [724, 269] on p "NON ACCOUNT SALE" at bounding box center [724, 264] width 140 height 9
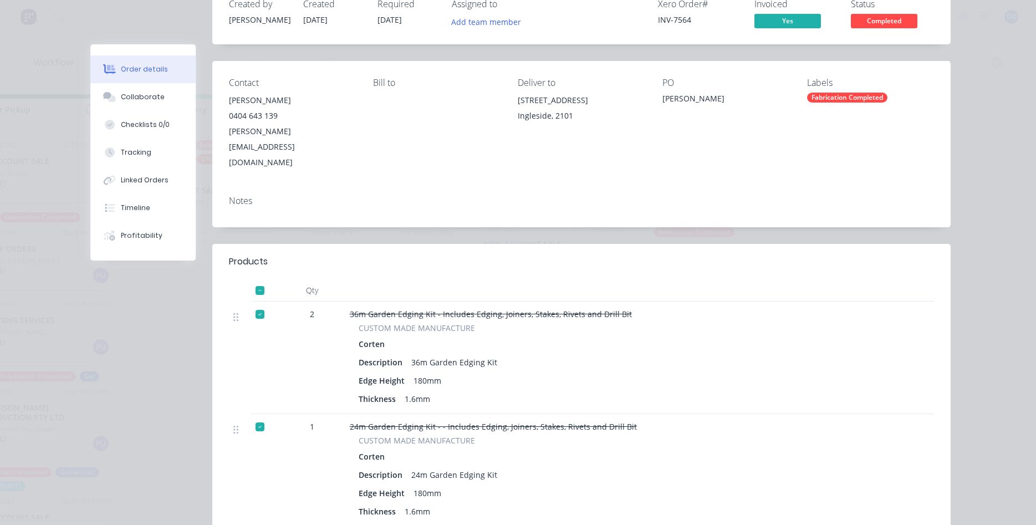
scroll to position [0, 0]
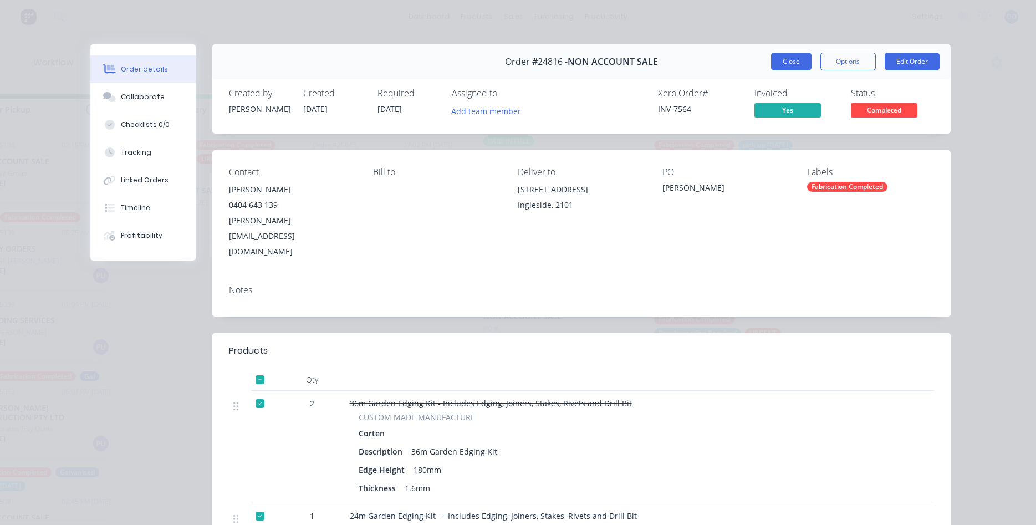
click at [791, 68] on button "Close" at bounding box center [791, 62] width 40 height 18
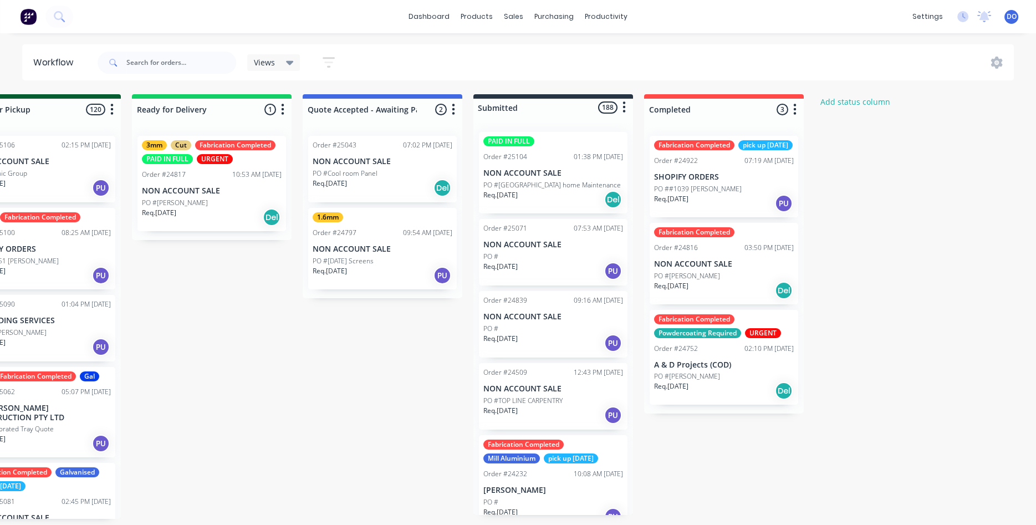
click at [693, 194] on p "PO ##1039 [PERSON_NAME]" at bounding box center [698, 189] width 88 height 10
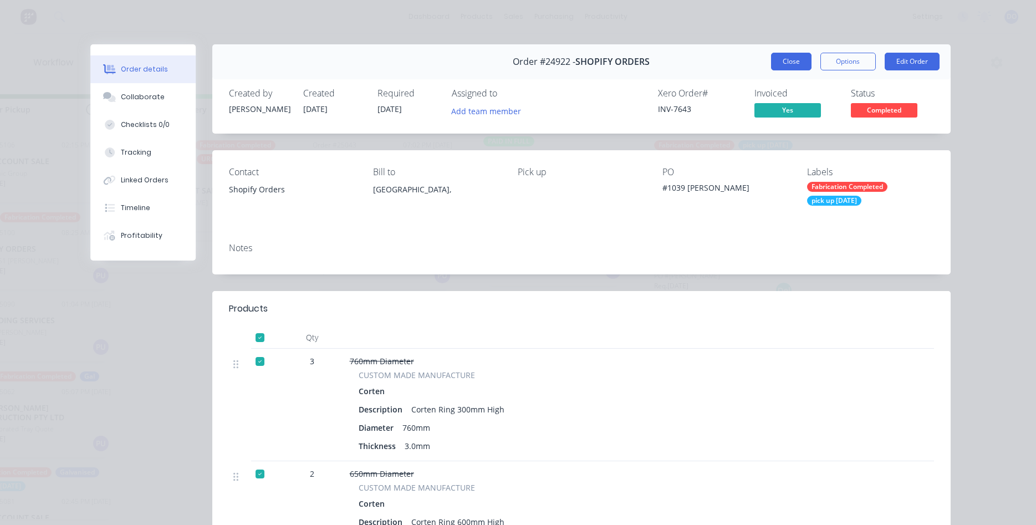
click at [792, 63] on button "Close" at bounding box center [791, 62] width 40 height 18
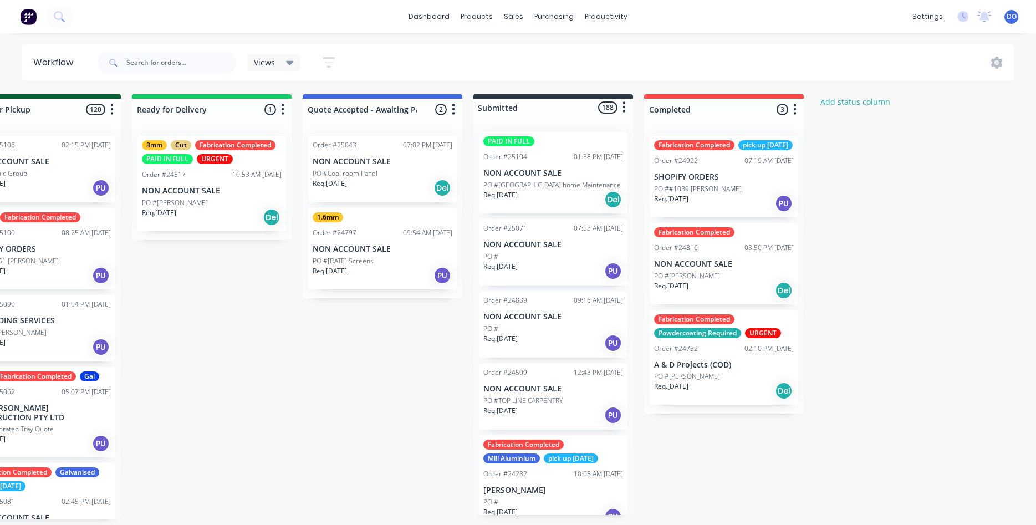
click at [716, 382] on div "PO #[PERSON_NAME]" at bounding box center [724, 377] width 140 height 10
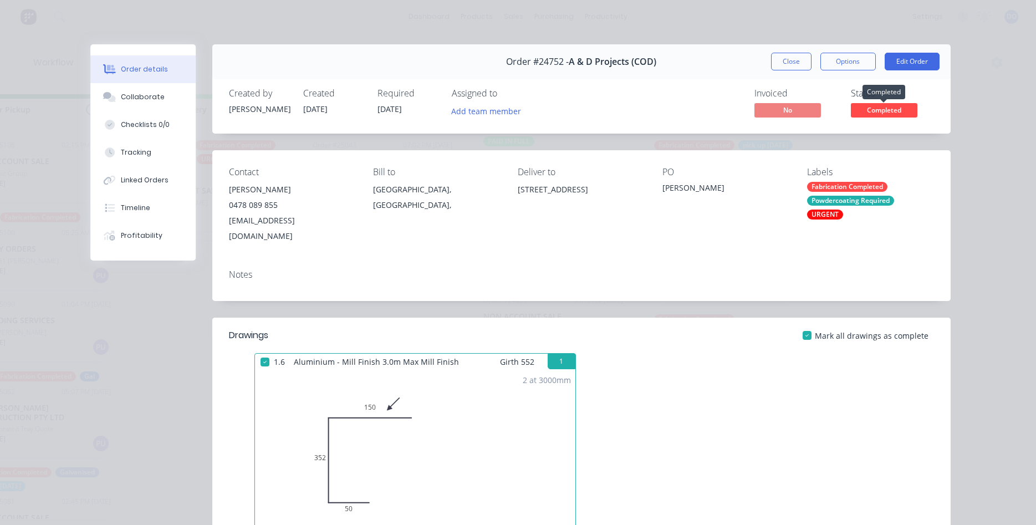
click at [872, 108] on span "Completed" at bounding box center [884, 110] width 67 height 14
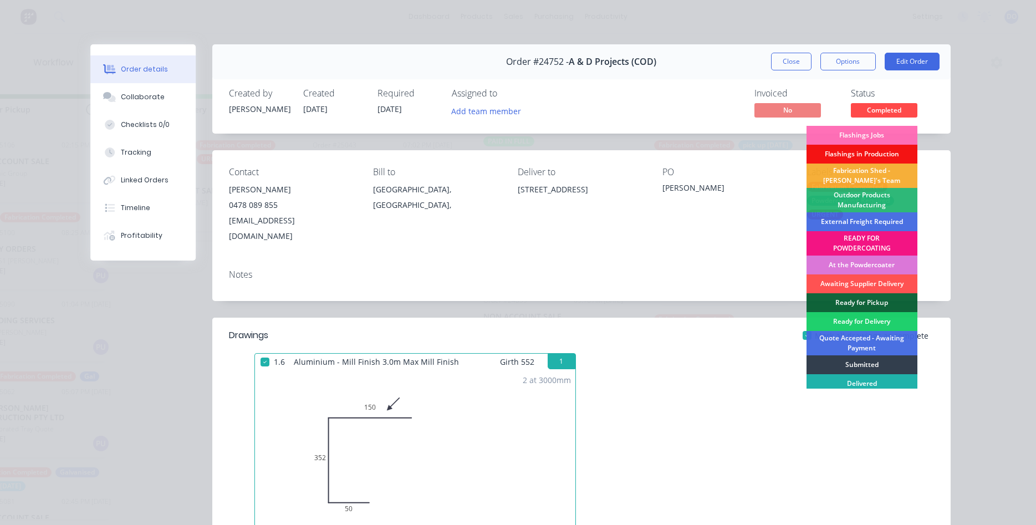
click at [888, 383] on div "Delivered" at bounding box center [862, 383] width 111 height 19
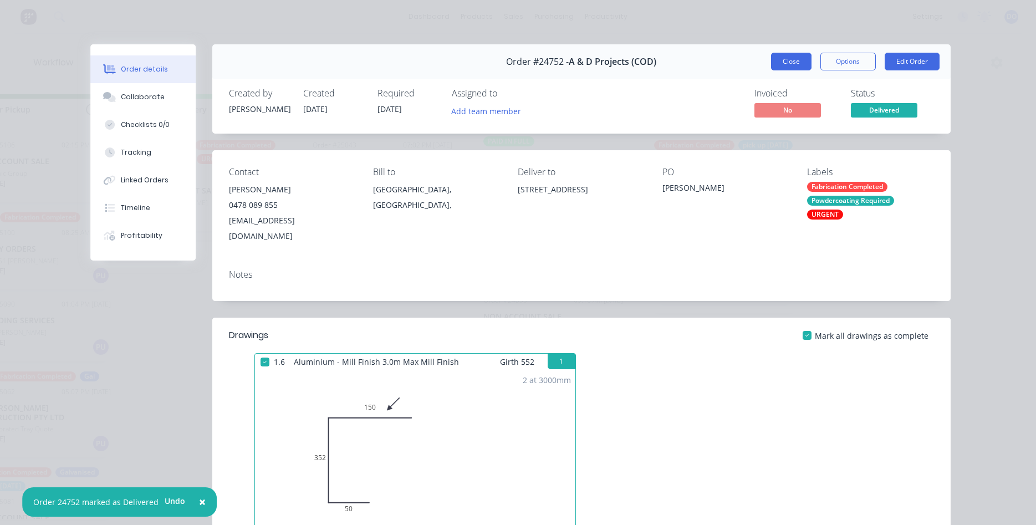
click at [795, 61] on button "Close" at bounding box center [791, 62] width 40 height 18
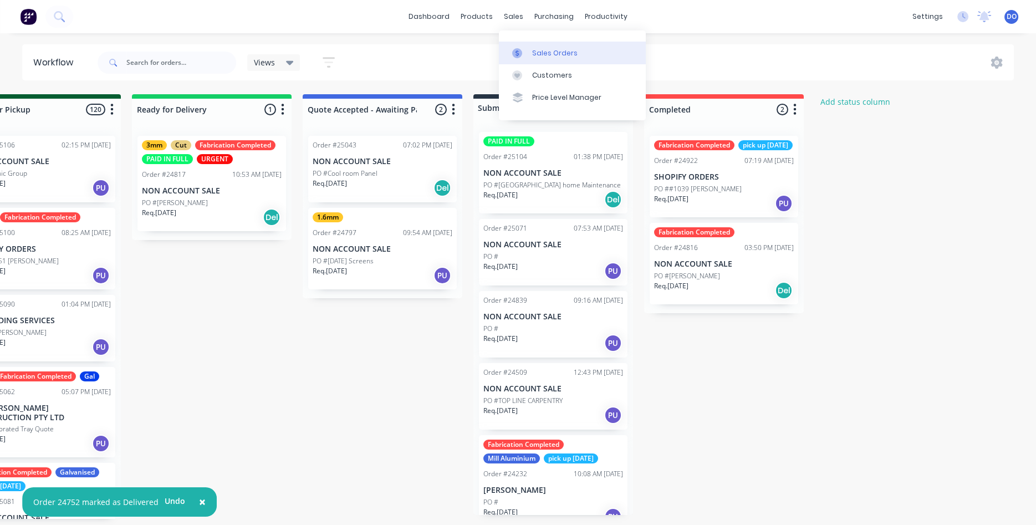
click at [545, 55] on div "Sales Orders" at bounding box center [554, 53] width 45 height 10
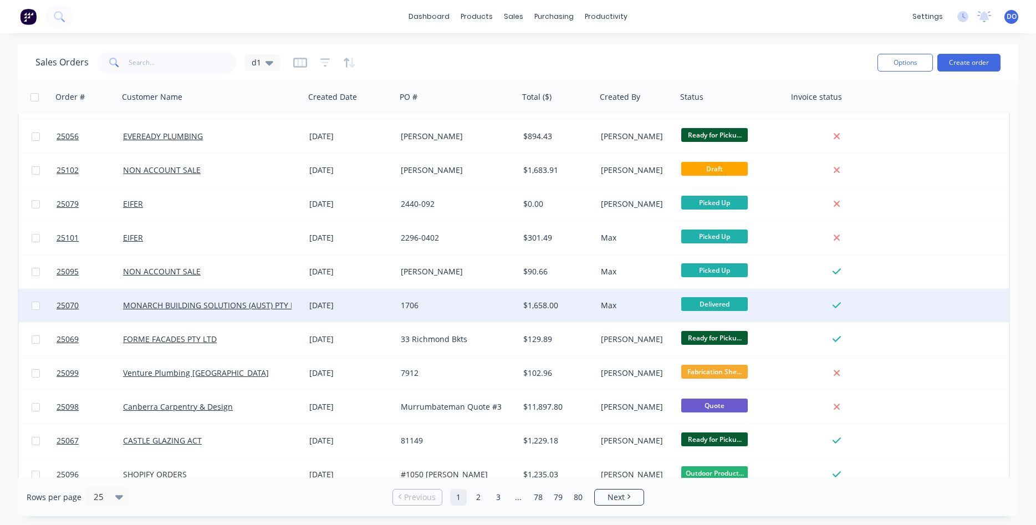
scroll to position [253, 0]
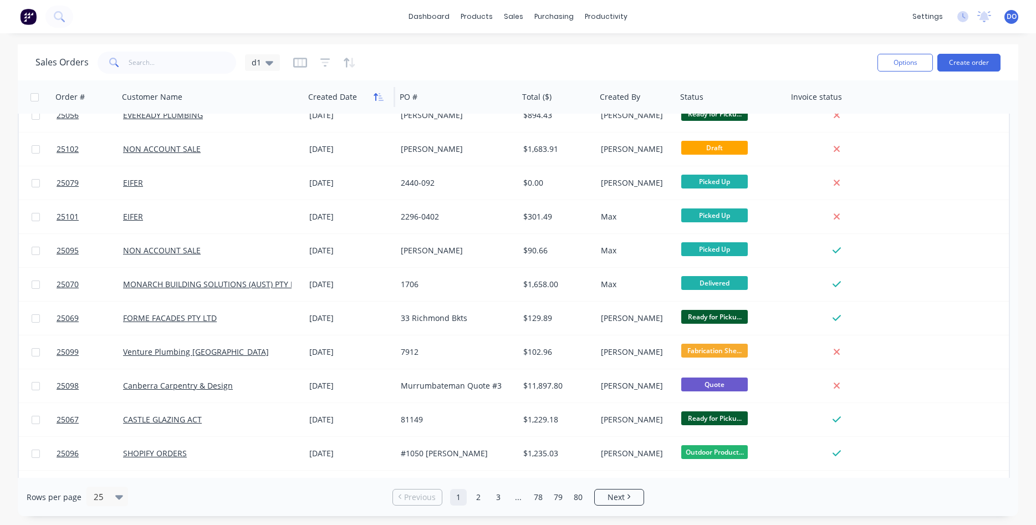
click at [378, 98] on icon "button" at bounding box center [379, 97] width 10 height 9
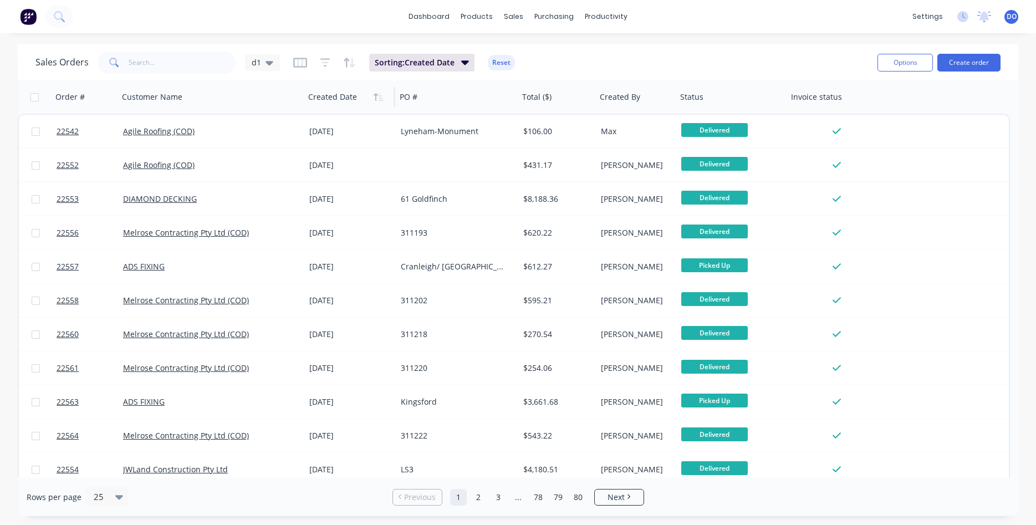
click at [378, 98] on icon "button" at bounding box center [379, 97] width 10 height 9
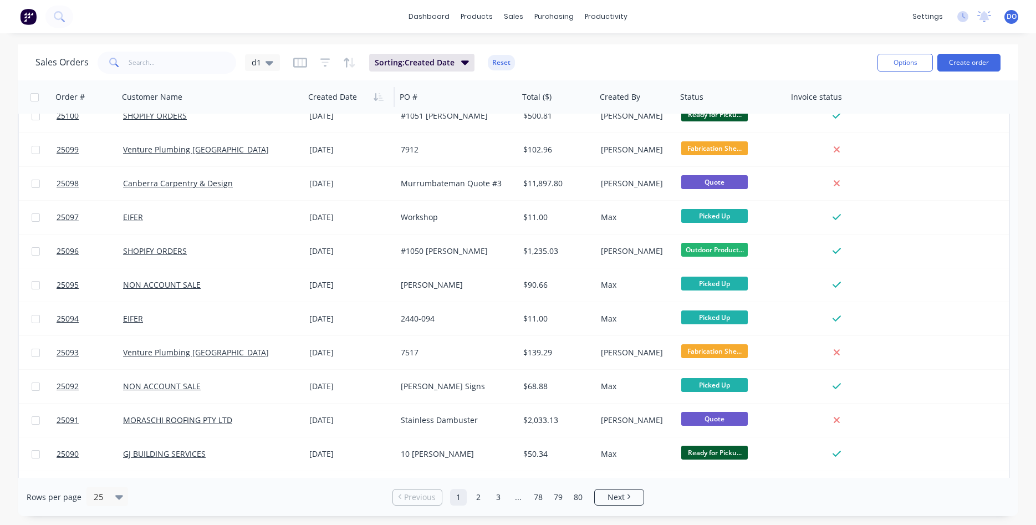
scroll to position [253, 0]
